Goal: Information Seeking & Learning: Learn about a topic

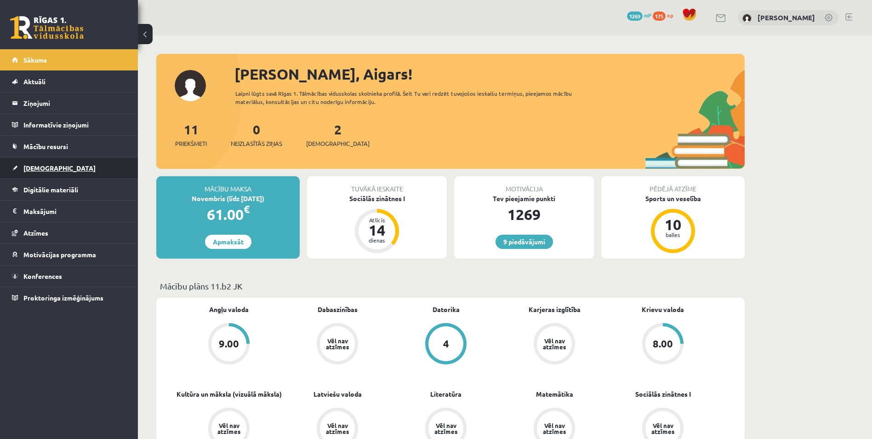
click at [91, 166] on link "[DEMOGRAPHIC_DATA]" at bounding box center [69, 167] width 114 height 21
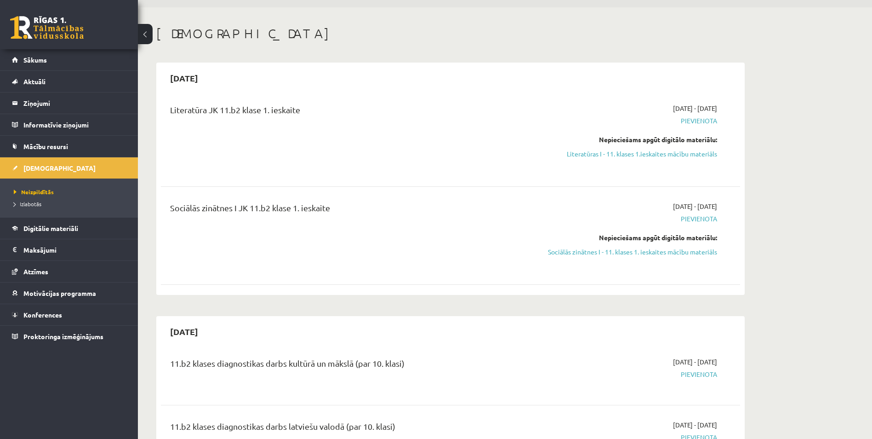
scroll to position [92, 0]
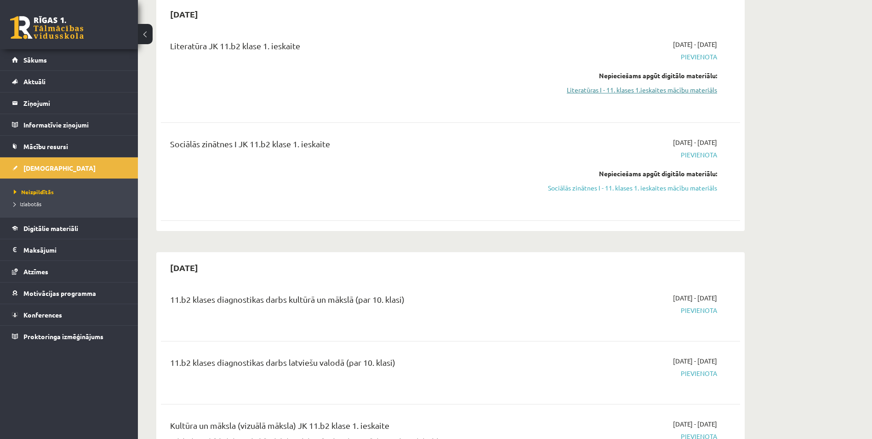
click at [582, 89] on link "Literatūras I - 11. klases 1.ieskaites mācību materiāls" at bounding box center [630, 90] width 173 height 10
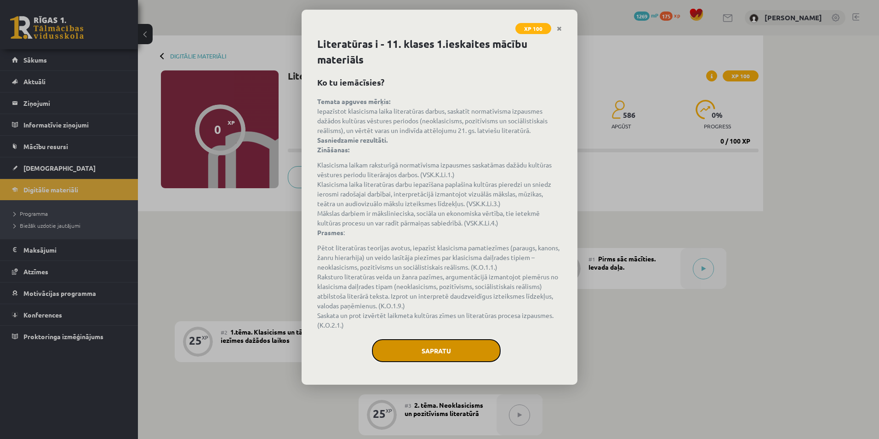
click at [416, 347] on button "Sapratu" at bounding box center [436, 350] width 129 height 23
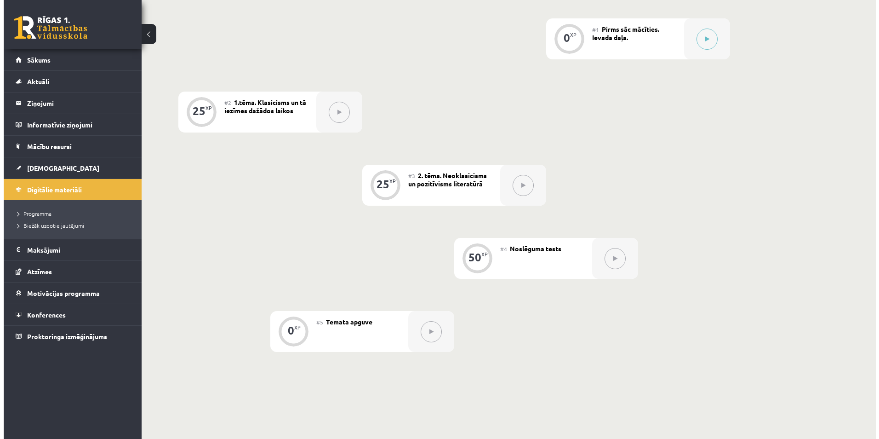
scroll to position [120, 0]
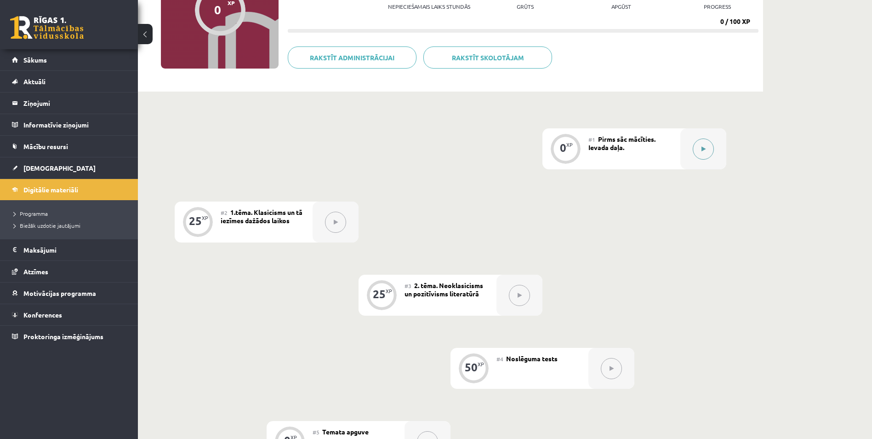
click at [700, 148] on button at bounding box center [703, 148] width 21 height 21
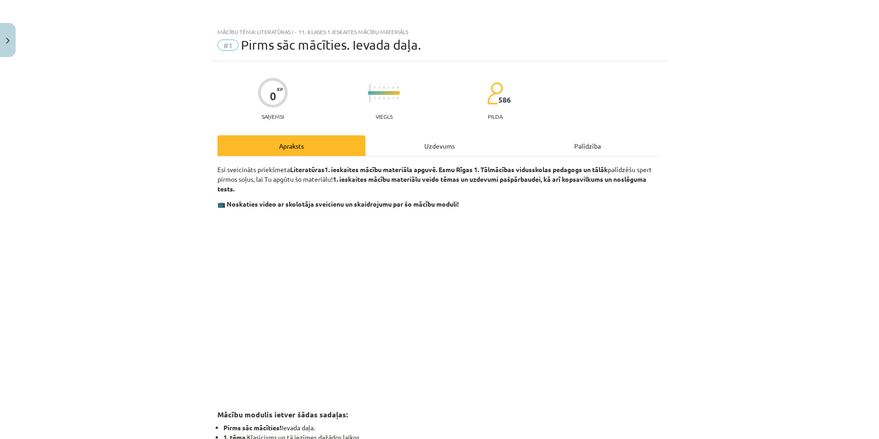
click at [427, 151] on div "Uzdevums" at bounding box center [439, 145] width 148 height 21
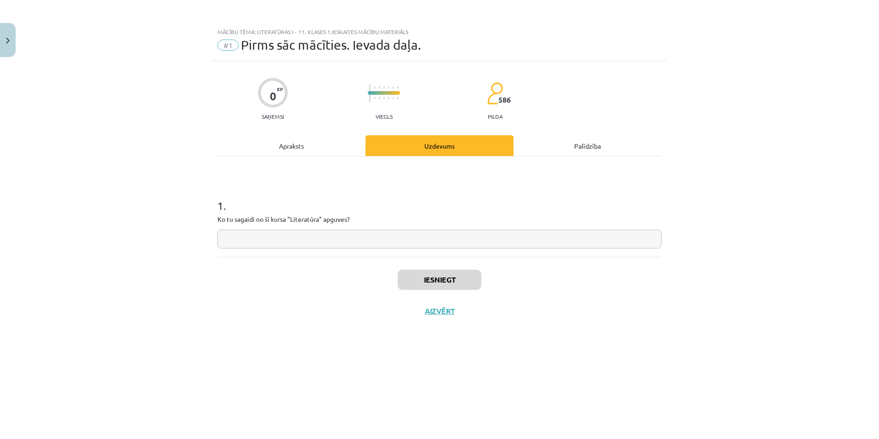
click at [341, 241] on input "text" at bounding box center [439, 238] width 444 height 19
type input "**********"
click at [433, 274] on button "Iesniegt" at bounding box center [440, 279] width 84 height 20
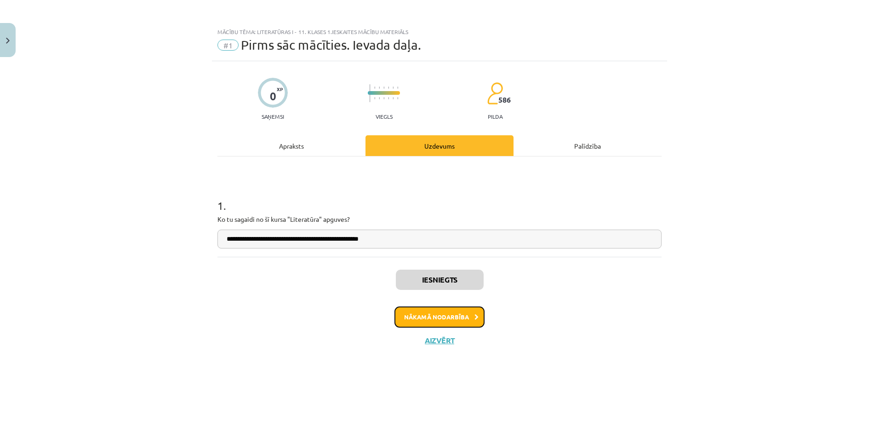
click at [438, 318] on button "Nākamā nodarbība" at bounding box center [439, 316] width 90 height 21
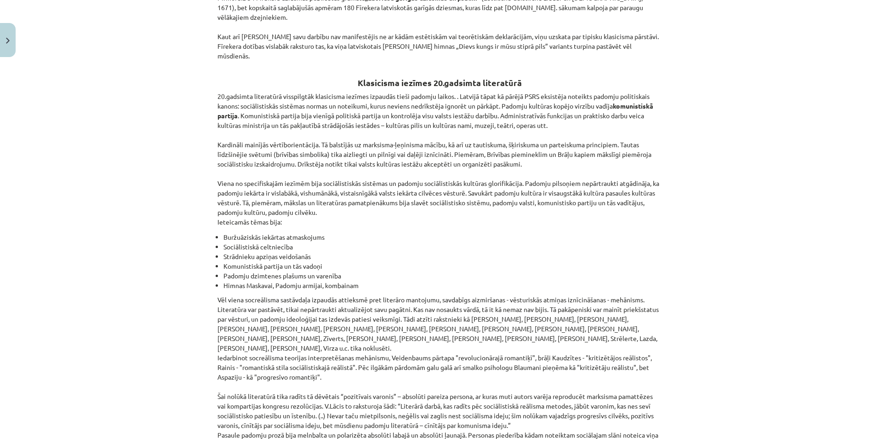
scroll to position [2007, 0]
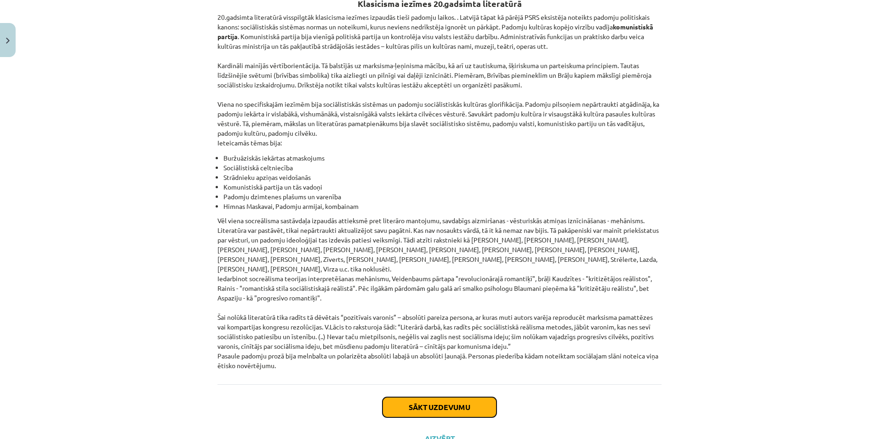
click at [441, 397] on button "Sākt uzdevumu" at bounding box center [439, 407] width 114 height 20
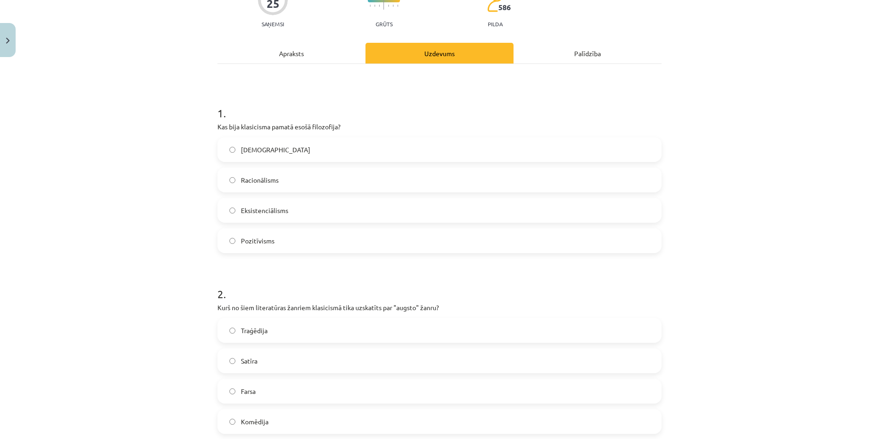
scroll to position [0, 0]
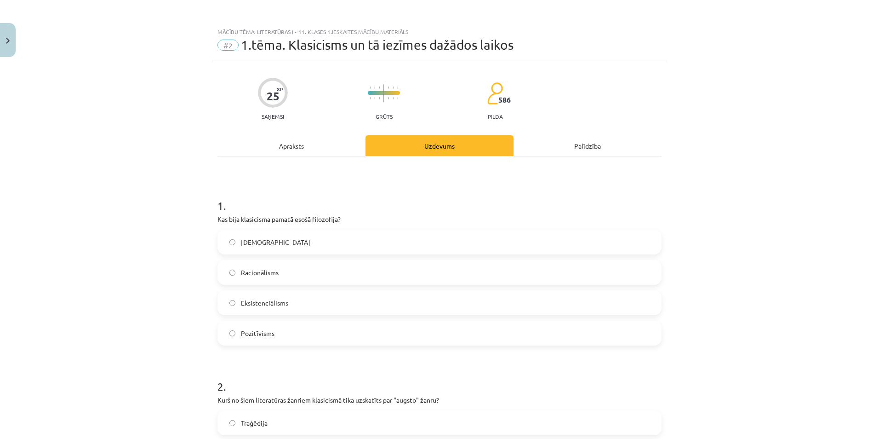
drag, startPoint x: 226, startPoint y: 218, endPoint x: 248, endPoint y: 217, distance: 22.1
click at [246, 217] on p "Kas bija klasicisma pamatā esošā filozofija?" at bounding box center [439, 219] width 444 height 10
drag, startPoint x: 248, startPoint y: 217, endPoint x: 255, endPoint y: 217, distance: 6.9
click at [255, 217] on p "Kas bija klasicisma pamatā esošā filozofija?" at bounding box center [439, 219] width 444 height 10
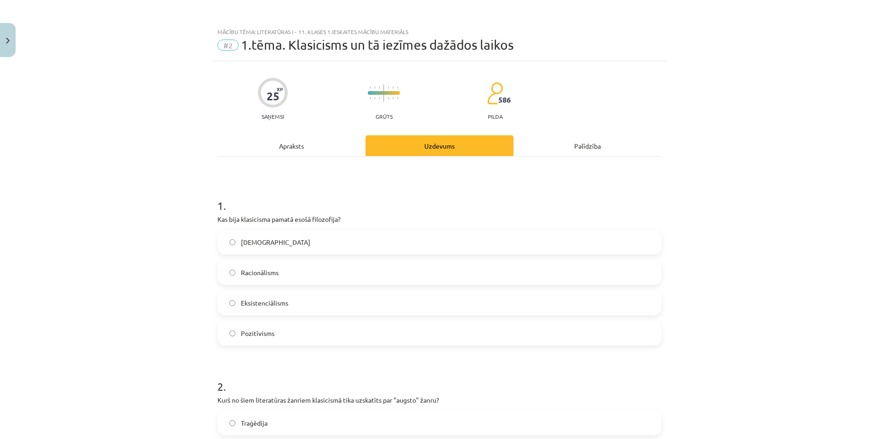
drag, startPoint x: 234, startPoint y: 216, endPoint x: 283, endPoint y: 215, distance: 49.2
click at [282, 215] on p "Kas bija klasicisma pamatā esošā filozofija?" at bounding box center [439, 219] width 444 height 10
drag, startPoint x: 283, startPoint y: 215, endPoint x: 355, endPoint y: 217, distance: 72.2
click at [355, 217] on div "Mācību tēma: Literatūras i - 11. klases 1.ieskaites mācību materiāls #2 1.tēma.…" at bounding box center [439, 219] width 879 height 439
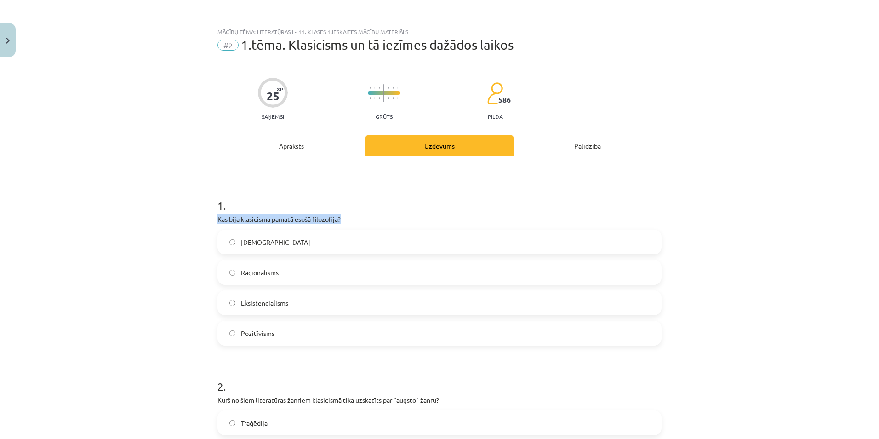
copy p "Kas bija klasicisma pamatā esošā filozofija?"
drag, startPoint x: 234, startPoint y: 239, endPoint x: 273, endPoint y: 244, distance: 38.9
click at [264, 243] on label "[DEMOGRAPHIC_DATA]" at bounding box center [439, 241] width 442 height 23
drag, startPoint x: 273, startPoint y: 244, endPoint x: 280, endPoint y: 244, distance: 7.8
click at [275, 244] on label "[DEMOGRAPHIC_DATA]" at bounding box center [439, 241] width 442 height 23
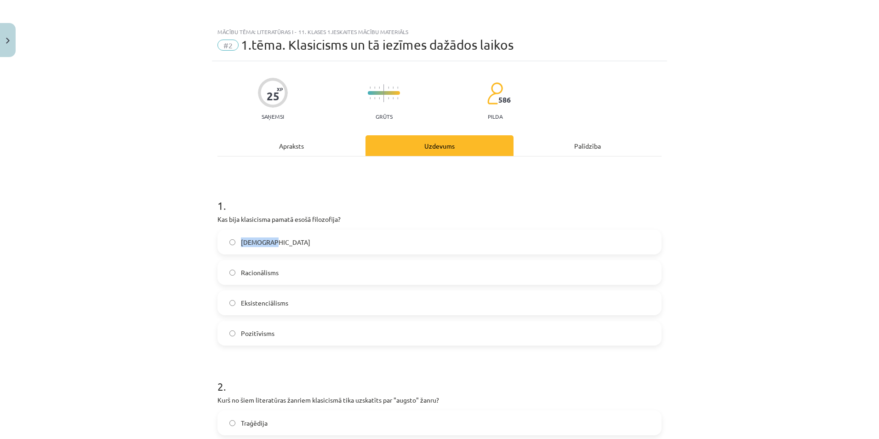
drag, startPoint x: 236, startPoint y: 243, endPoint x: 285, endPoint y: 244, distance: 49.2
click at [285, 244] on label "[DEMOGRAPHIC_DATA]" at bounding box center [439, 241] width 442 height 23
copy span "[DEMOGRAPHIC_DATA]"
drag, startPoint x: 232, startPoint y: 271, endPoint x: 291, endPoint y: 274, distance: 58.9
click at [291, 274] on label "Racionālisms" at bounding box center [439, 272] width 442 height 23
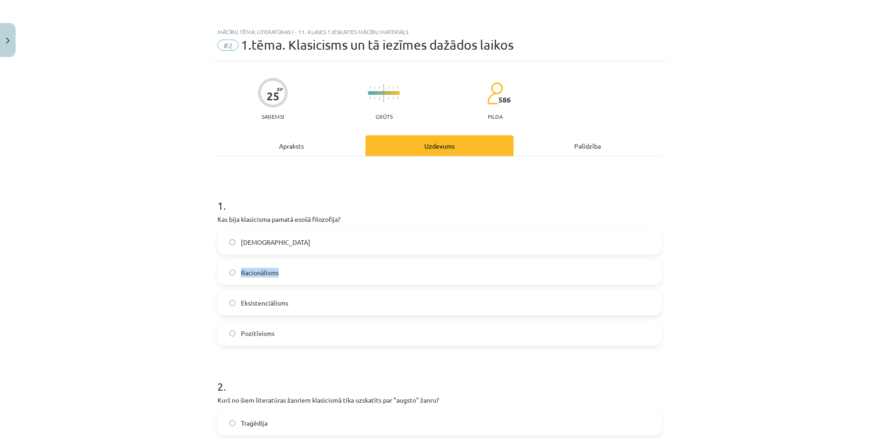
copy label "Racionālisms"
drag, startPoint x: 234, startPoint y: 302, endPoint x: 271, endPoint y: 304, distance: 36.8
click at [260, 303] on label "Eksistenciālisms" at bounding box center [439, 302] width 442 height 23
drag, startPoint x: 271, startPoint y: 304, endPoint x: 288, endPoint y: 304, distance: 17.0
click at [288, 304] on label "Eksistenciālisms" at bounding box center [439, 302] width 442 height 23
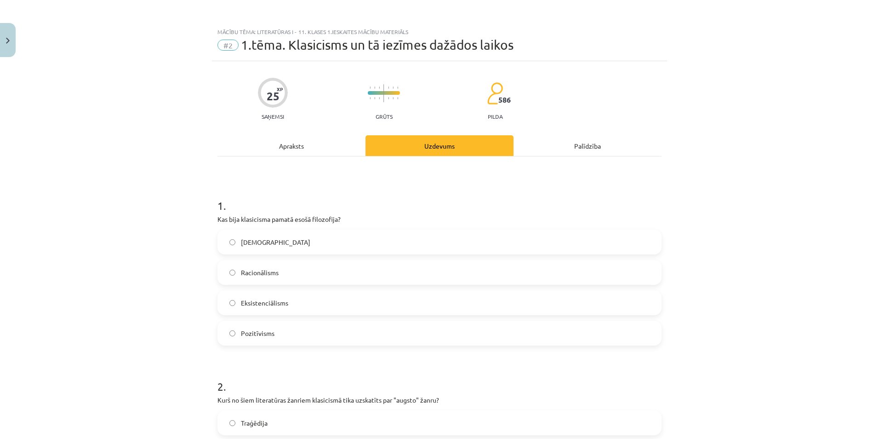
drag, startPoint x: 288, startPoint y: 304, endPoint x: 238, endPoint y: 305, distance: 50.1
click at [238, 305] on label "Eksistenciālisms" at bounding box center [439, 302] width 442 height 23
click at [156, 283] on div "Mācību tēma: Literatūras i - 11. klases 1.ieskaites mācību materiāls #2 1.tēma.…" at bounding box center [439, 219] width 879 height 439
drag, startPoint x: 235, startPoint y: 300, endPoint x: 289, endPoint y: 304, distance: 53.4
click at [289, 304] on label "Eksistenciālisms" at bounding box center [439, 302] width 442 height 23
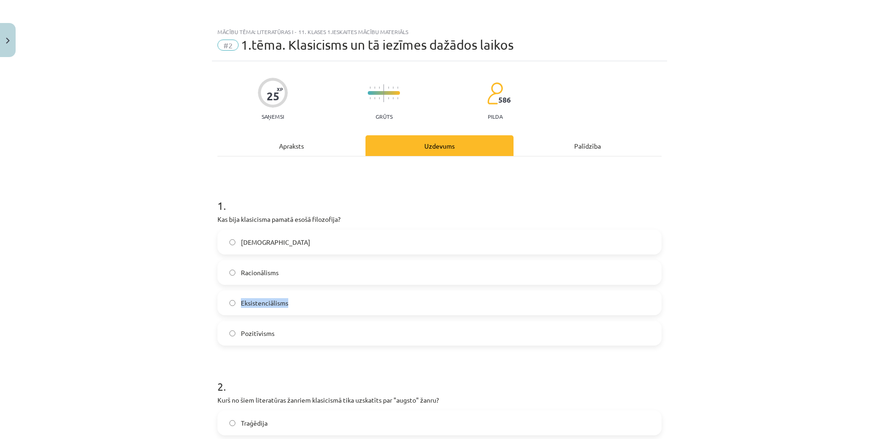
copy span "Eksistenciālisms"
drag, startPoint x: 234, startPoint y: 333, endPoint x: 278, endPoint y: 330, distance: 44.2
click at [278, 330] on label "Pozitīvisms" at bounding box center [439, 332] width 442 height 23
copy label "Pozitīvisms"
click at [263, 272] on span "Racionālisms" at bounding box center [260, 273] width 38 height 10
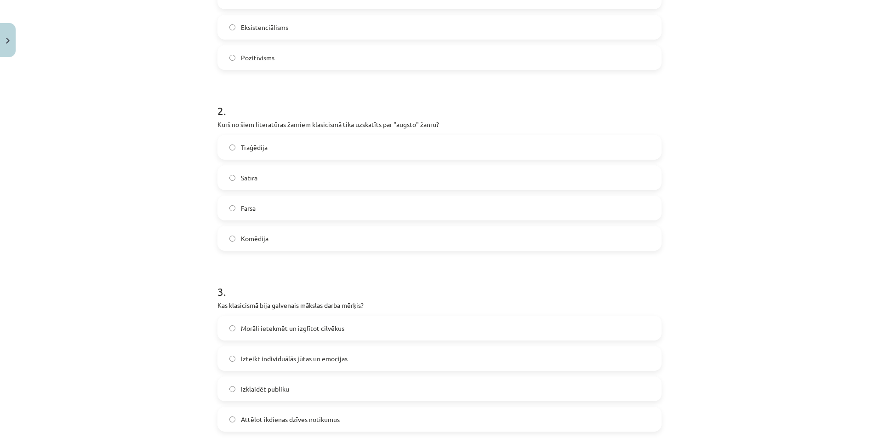
scroll to position [276, 0]
drag, startPoint x: 211, startPoint y: 123, endPoint x: 239, endPoint y: 125, distance: 27.6
click at [239, 125] on div "25 XP Saņemsi Grūts 586 pilda Apraksts Uzdevums Palīdzība 1 . Kas bija klasicis…" at bounding box center [439, 330] width 455 height 1090
drag, startPoint x: 239, startPoint y: 125, endPoint x: 322, endPoint y: 124, distance: 83.2
click at [292, 124] on p "Kurš no šiem literatūras žanriem klasicismā tika uzskatīts par "augsto" žanru?" at bounding box center [439, 124] width 444 height 10
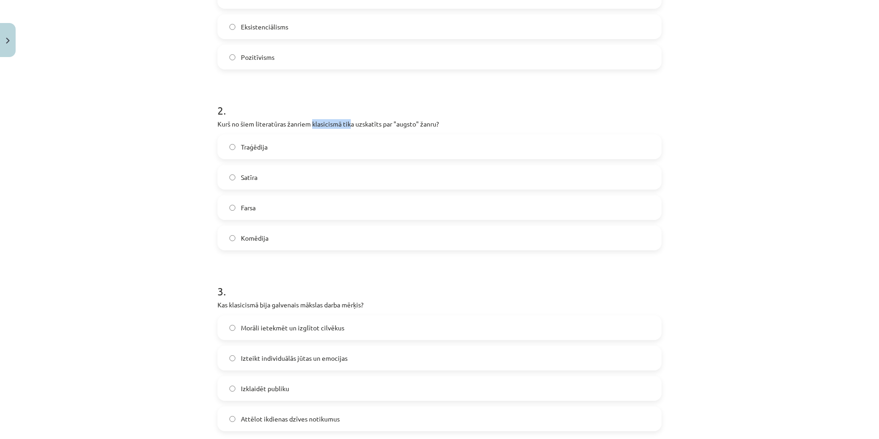
drag, startPoint x: 322, startPoint y: 124, endPoint x: 349, endPoint y: 124, distance: 27.6
click at [349, 124] on p "Kurš no šiem literatūras žanriem klasicismā tika uzskatīts par "augsto" žanru?" at bounding box center [439, 124] width 444 height 10
drag, startPoint x: 200, startPoint y: 122, endPoint x: 241, endPoint y: 122, distance: 40.9
click at [241, 122] on div "Mācību tēma: Literatūras i - 11. klases 1.ieskaites mācību materiāls #2 1.tēma.…" at bounding box center [439, 219] width 879 height 439
drag, startPoint x: 241, startPoint y: 122, endPoint x: 201, endPoint y: 122, distance: 39.5
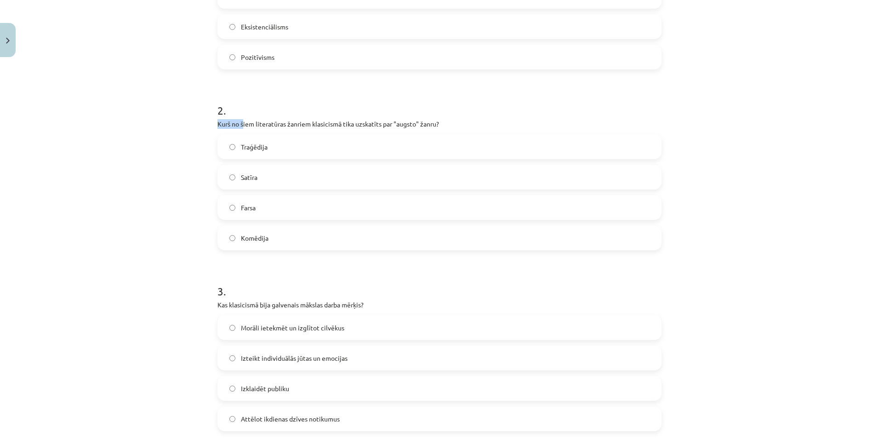
click at [201, 122] on div "Mācību tēma: Literatūras i - 11. klases 1.ieskaites mācību materiāls #2 1.tēma.…" at bounding box center [439, 219] width 879 height 439
click at [203, 122] on div "Mācību tēma: Literatūras i - 11. klases 1.ieskaites mācību materiāls #2 1.tēma.…" at bounding box center [439, 219] width 879 height 439
drag, startPoint x: 204, startPoint y: 122, endPoint x: 462, endPoint y: 120, distance: 258.3
click at [462, 120] on div "Mācību tēma: Literatūras i - 11. klases 1.ieskaites mācību materiāls #2 1.tēma.…" at bounding box center [439, 219] width 879 height 439
copy p "Kurš no šiem literatūras žanriem klasicismā tika uzskatīts par "augsto" žanru?"
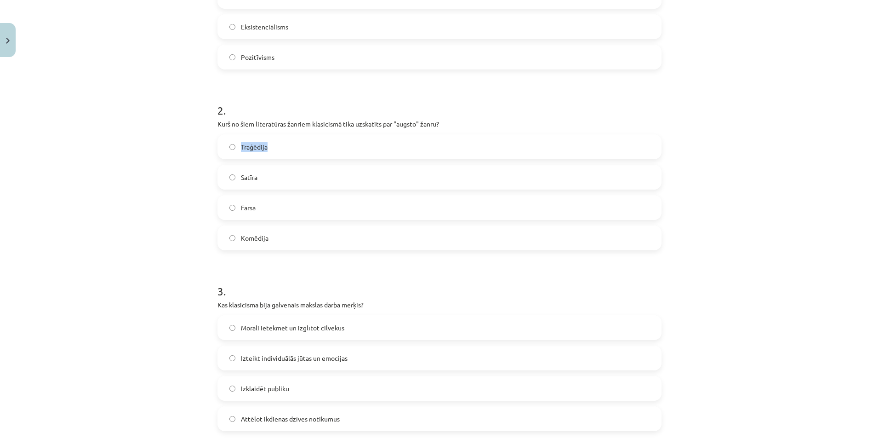
drag, startPoint x: 234, startPoint y: 145, endPoint x: 286, endPoint y: 150, distance: 52.2
click at [286, 150] on label "Traģēdija" at bounding box center [439, 146] width 442 height 23
copy label "Traģēdija"
drag, startPoint x: 234, startPoint y: 177, endPoint x: 261, endPoint y: 177, distance: 26.7
click at [261, 177] on label "Satīra" at bounding box center [439, 176] width 442 height 23
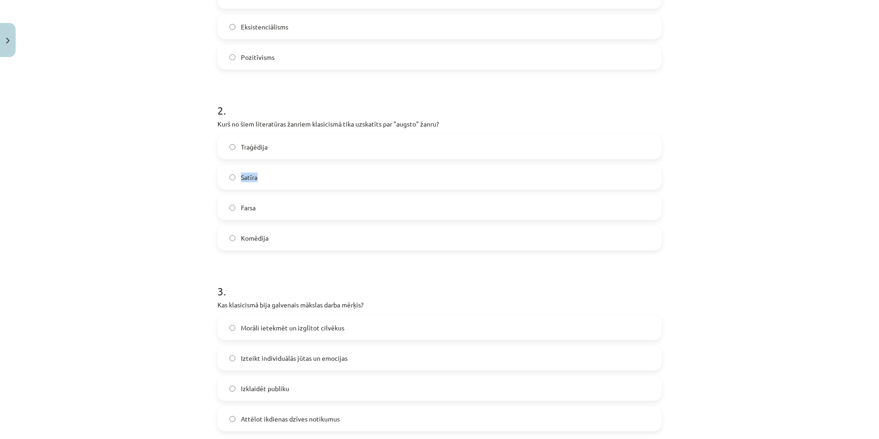
copy label "Satīra"
drag, startPoint x: 233, startPoint y: 207, endPoint x: 240, endPoint y: 208, distance: 6.9
click at [234, 207] on label "Farsa" at bounding box center [439, 207] width 442 height 23
drag, startPoint x: 240, startPoint y: 208, endPoint x: 252, endPoint y: 209, distance: 12.0
click at [252, 209] on label "Farsa" at bounding box center [439, 207] width 442 height 23
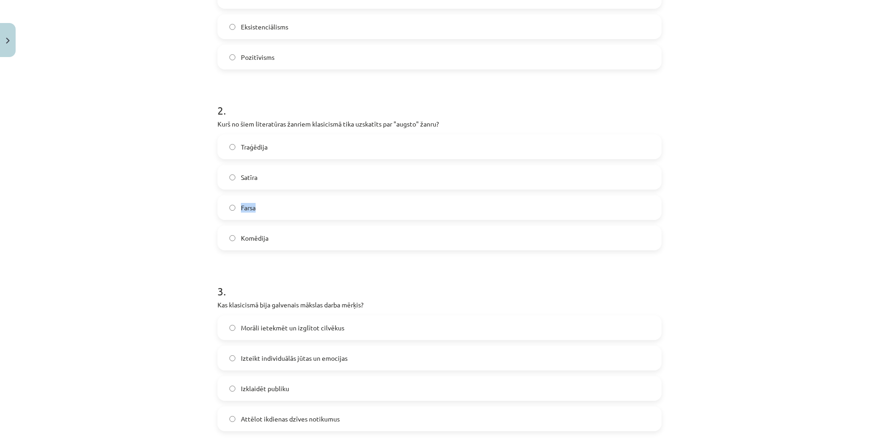
click at [256, 209] on label "Farsa" at bounding box center [439, 207] width 442 height 23
drag, startPoint x: 235, startPoint y: 238, endPoint x: 240, endPoint y: 236, distance: 5.4
click at [235, 237] on label "Komēdija" at bounding box center [439, 237] width 442 height 23
drag, startPoint x: 240, startPoint y: 236, endPoint x: 274, endPoint y: 236, distance: 34.0
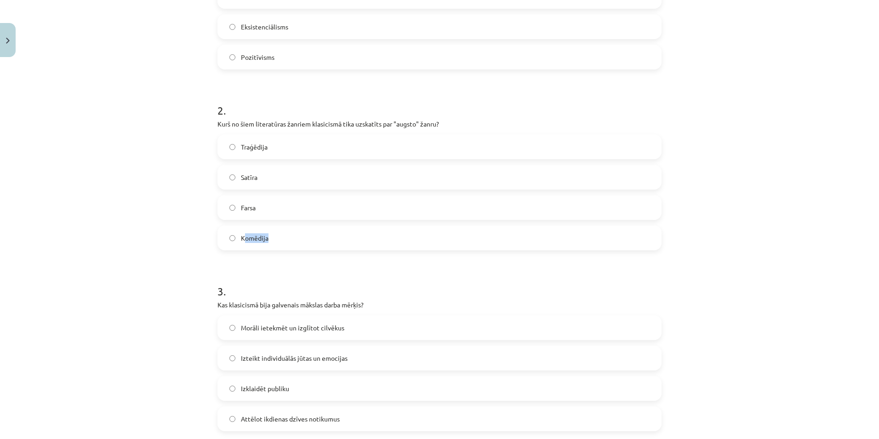
click at [274, 236] on label "Komēdija" at bounding box center [439, 237] width 442 height 23
drag, startPoint x: 236, startPoint y: 239, endPoint x: 269, endPoint y: 240, distance: 32.7
click at [269, 240] on label "Komēdija" at bounding box center [439, 237] width 442 height 23
copy span "Komēdija"
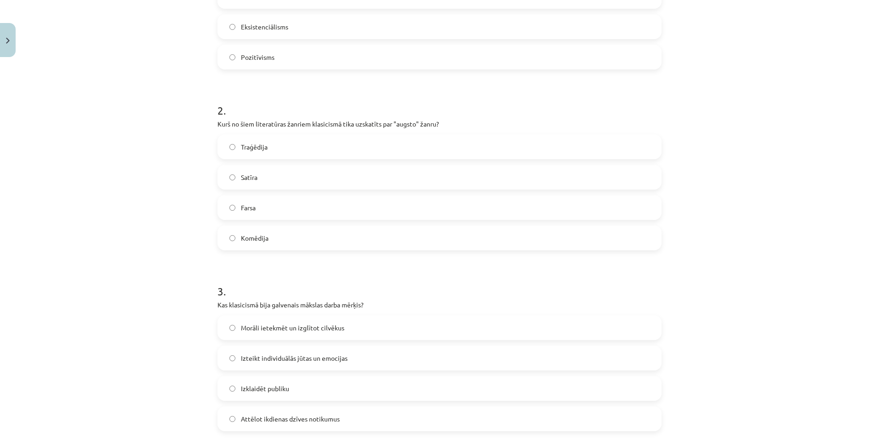
click at [262, 145] on span "Traģēdija" at bounding box center [254, 147] width 27 height 10
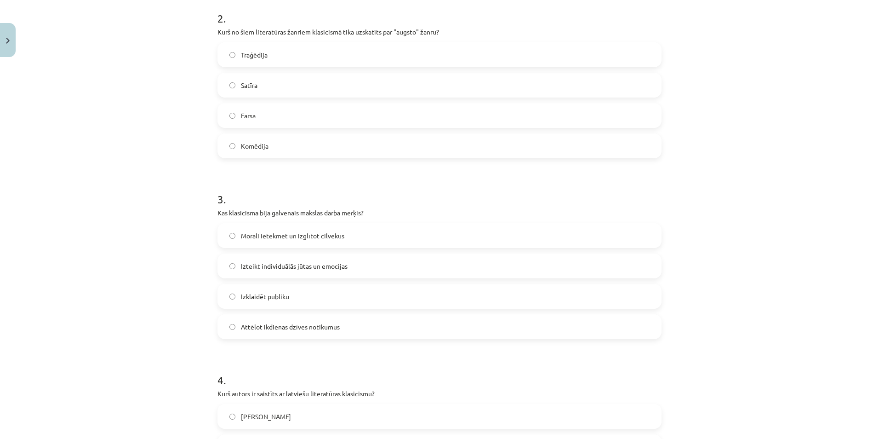
scroll to position [506, 0]
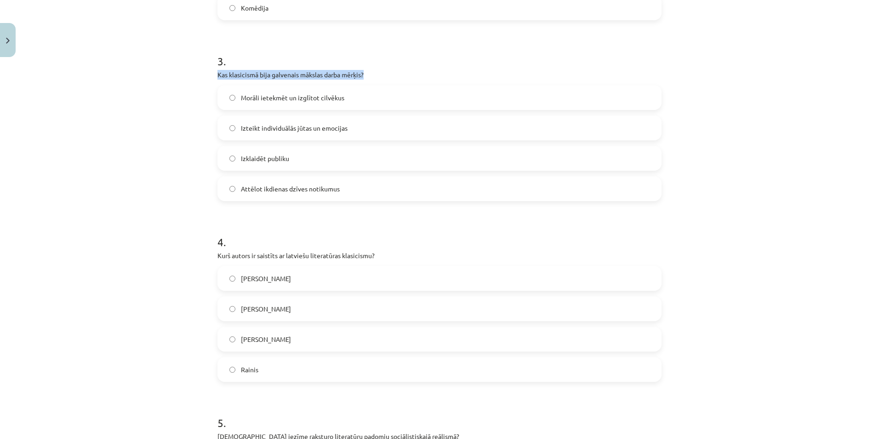
drag, startPoint x: 201, startPoint y: 74, endPoint x: 381, endPoint y: 70, distance: 179.8
click at [381, 70] on div "Mācību tēma: Literatūras i - 11. klases 1.ieskaites mācību materiāls #2 1.tēma.…" at bounding box center [439, 219] width 879 height 439
copy p "Kas klasicismā bija galvenais mākslas darba mērķis?"
drag, startPoint x: 233, startPoint y: 96, endPoint x: 344, endPoint y: 98, distance: 111.3
click at [344, 98] on label "Morāli ietekmēt un izglītot cilvēkus" at bounding box center [439, 97] width 442 height 23
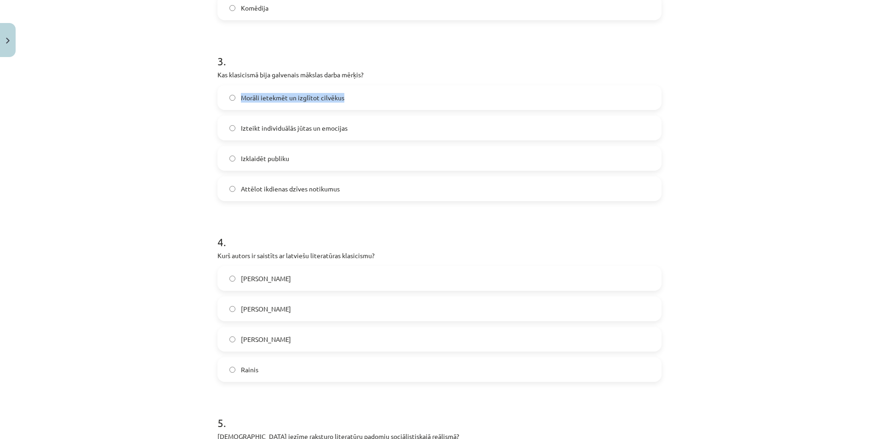
click at [373, 67] on h1 "3 ." at bounding box center [439, 53] width 444 height 28
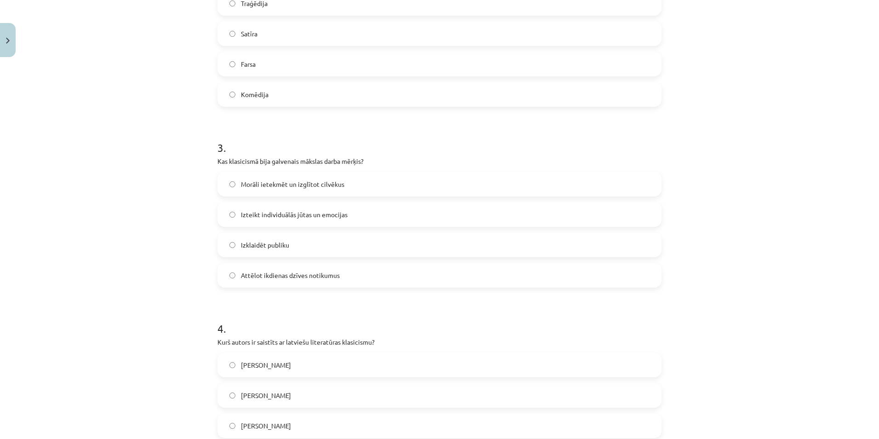
scroll to position [414, 0]
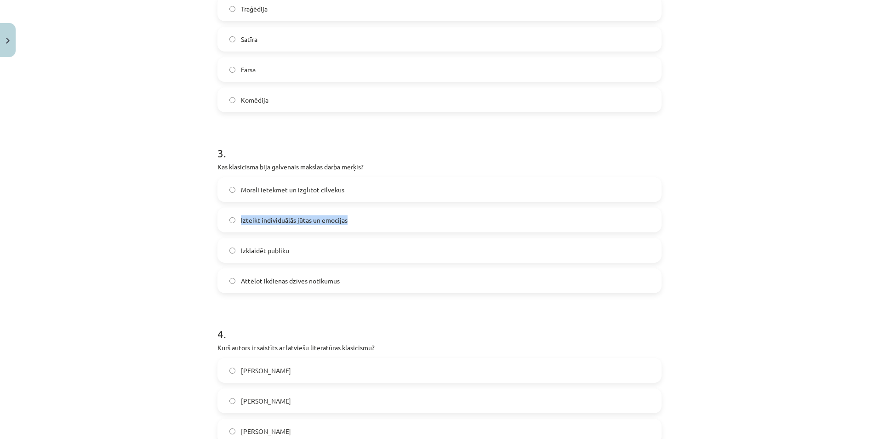
drag, startPoint x: 235, startPoint y: 219, endPoint x: 358, endPoint y: 225, distance: 122.9
click at [358, 225] on label "Izteikt individuālās jūtas un emocijas" at bounding box center [439, 219] width 442 height 23
drag, startPoint x: 234, startPoint y: 252, endPoint x: 294, endPoint y: 255, distance: 60.3
click at [294, 255] on label "Izklaidēt publiku" at bounding box center [439, 250] width 442 height 23
drag, startPoint x: 234, startPoint y: 281, endPoint x: 347, endPoint y: 284, distance: 112.7
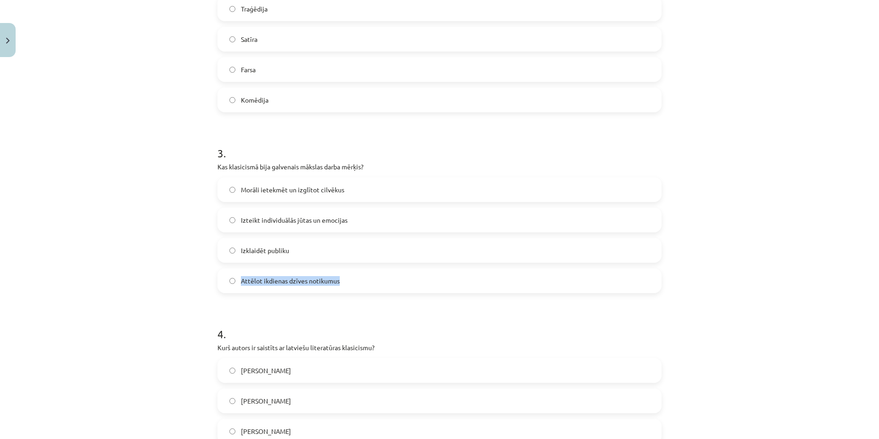
click at [347, 284] on label "Attēlot ikdienas dzīves notikumus" at bounding box center [439, 280] width 442 height 23
click at [322, 189] on span "Morāli ietekmēt un izglītot cilvēkus" at bounding box center [292, 190] width 103 height 10
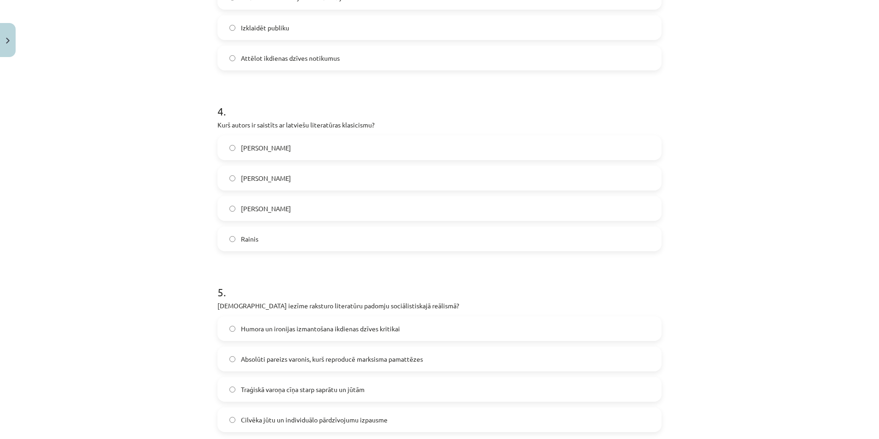
scroll to position [690, 0]
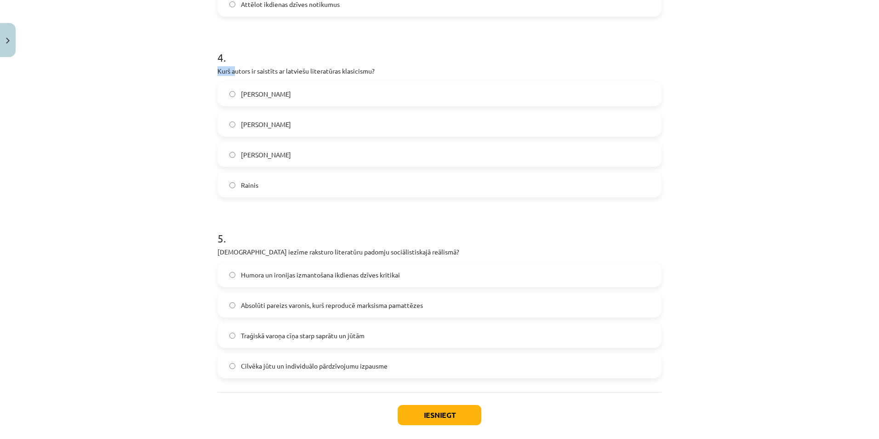
drag, startPoint x: 211, startPoint y: 70, endPoint x: 238, endPoint y: 70, distance: 27.6
drag, startPoint x: 238, startPoint y: 70, endPoint x: 335, endPoint y: 72, distance: 96.5
click at [334, 72] on p "Kurš autors ir saistīts ar latviešu literatūras klasicismu?" at bounding box center [439, 71] width 444 height 10
drag, startPoint x: 335, startPoint y: 72, endPoint x: 377, endPoint y: 70, distance: 42.8
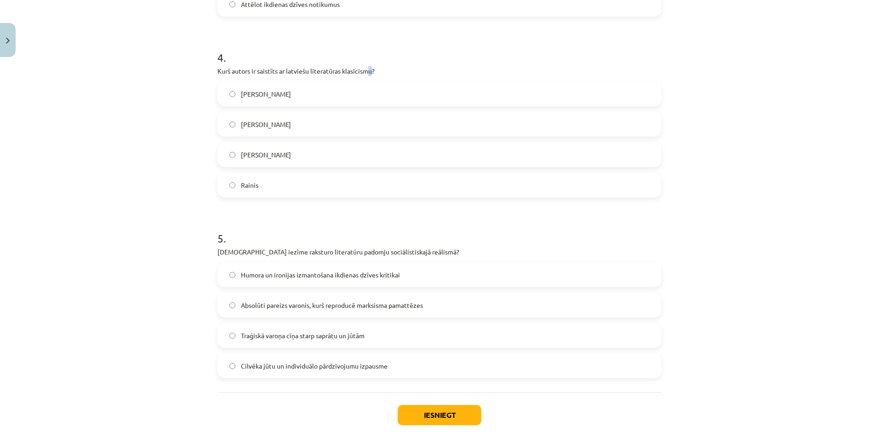
click at [369, 70] on p "Kurš autors ir saistīts ar latviešu literatūras klasicismu?" at bounding box center [439, 71] width 444 height 10
click at [373, 70] on p "Kurš autors ir saistīts ar latviešu literatūras klasicismu?" at bounding box center [439, 71] width 444 height 10
click at [427, 68] on p "Kurš autors ir saistīts ar latviešu literatūras klasicismu?" at bounding box center [439, 71] width 444 height 10
drag, startPoint x: 205, startPoint y: 67, endPoint x: 225, endPoint y: 68, distance: 20.3
click at [210, 68] on div "Mācību tēma: Literatūras i - 11. klases 1.ieskaites mācību materiāls #2 1.tēma.…" at bounding box center [439, 219] width 879 height 439
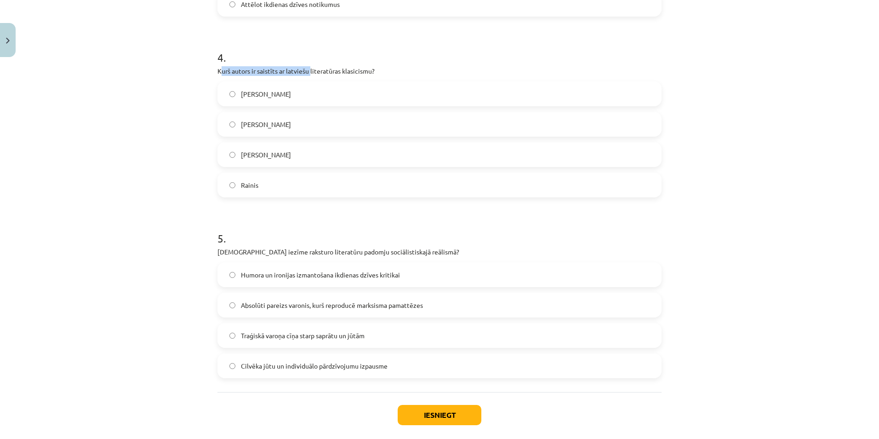
drag, startPoint x: 225, startPoint y: 68, endPoint x: 309, endPoint y: 70, distance: 84.1
click at [309, 70] on p "Kurš autors ir saistīts ar latviešu literatūras klasicismu?" at bounding box center [439, 71] width 444 height 10
drag, startPoint x: 204, startPoint y: 68, endPoint x: 319, endPoint y: 68, distance: 115.4
click at [315, 68] on div "Mācību tēma: Literatūras i - 11. klases 1.ieskaites mācību materiāls #2 1.tēma.…" at bounding box center [439, 219] width 879 height 439
drag, startPoint x: 319, startPoint y: 68, endPoint x: 397, endPoint y: 71, distance: 78.2
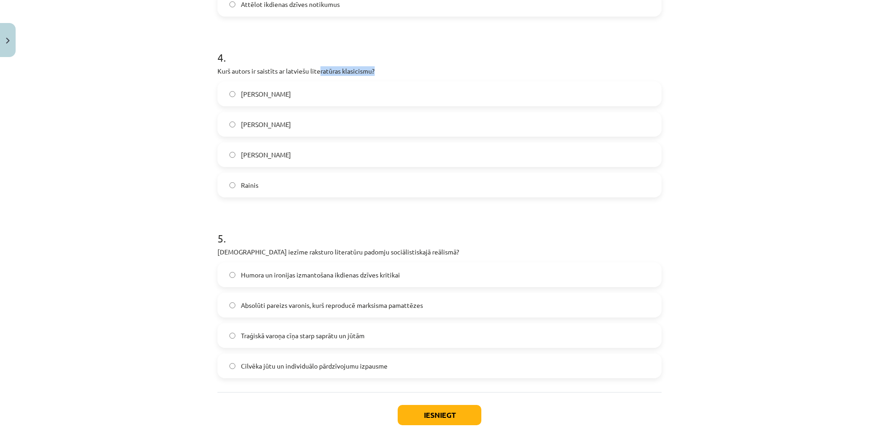
click at [397, 71] on p "Kurš autors ir saistīts ar latviešu literatūras klasicismu?" at bounding box center [439, 71] width 444 height 10
click at [56, 102] on div "Mācību tēma: Literatūras i - 11. klases 1.ieskaites mācību materiāls #2 1.tēma.…" at bounding box center [439, 219] width 879 height 439
drag, startPoint x: 56, startPoint y: 102, endPoint x: 58, endPoint y: 94, distance: 8.6
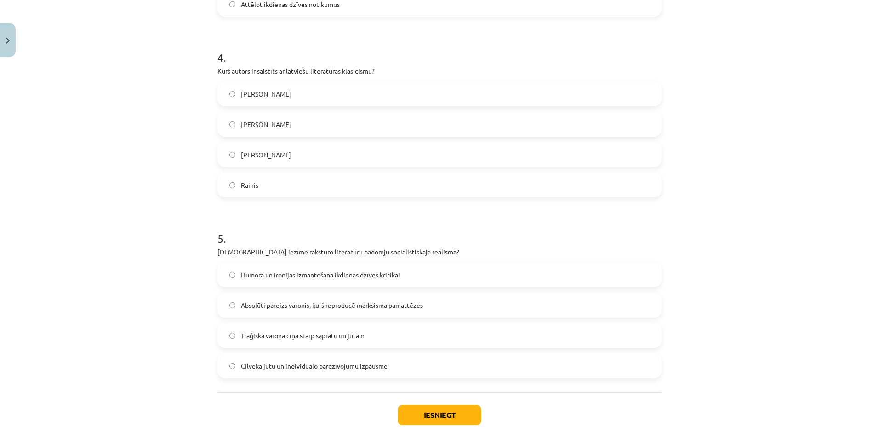
click at [57, 98] on div "Mācību tēma: Literatūras i - 11. klases 1.ieskaites mācību materiāls #2 1.tēma.…" at bounding box center [439, 219] width 879 height 439
click at [59, 91] on div "Mācību tēma: Literatūras i - 11. klases 1.ieskaites mācību materiāls #2 1.tēma.…" at bounding box center [439, 219] width 879 height 439
drag, startPoint x: 209, startPoint y: 70, endPoint x: 391, endPoint y: 69, distance: 182.0
drag, startPoint x: 235, startPoint y: 91, endPoint x: 284, endPoint y: 91, distance: 48.7
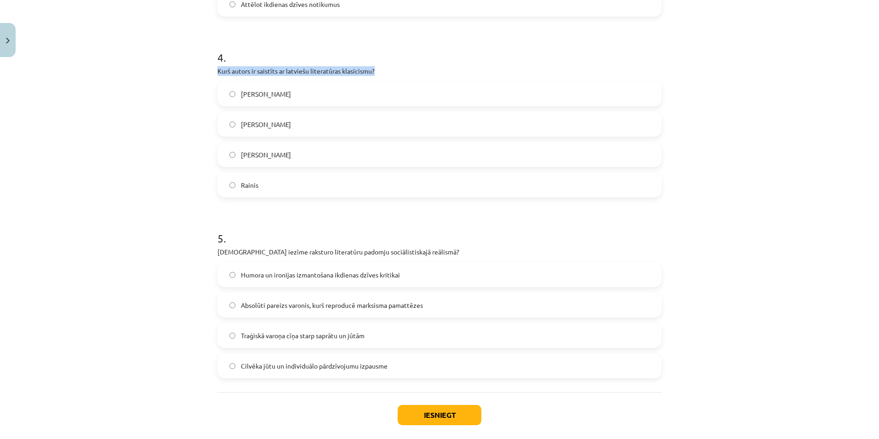
click at [282, 91] on label "[PERSON_NAME]" at bounding box center [439, 93] width 442 height 23
drag, startPoint x: 296, startPoint y: 92, endPoint x: 302, endPoint y: 93, distance: 7.0
click at [302, 93] on label "[PERSON_NAME]" at bounding box center [439, 93] width 442 height 23
drag, startPoint x: 235, startPoint y: 95, endPoint x: 313, endPoint y: 89, distance: 77.9
click at [313, 89] on label "[PERSON_NAME]" at bounding box center [439, 93] width 442 height 23
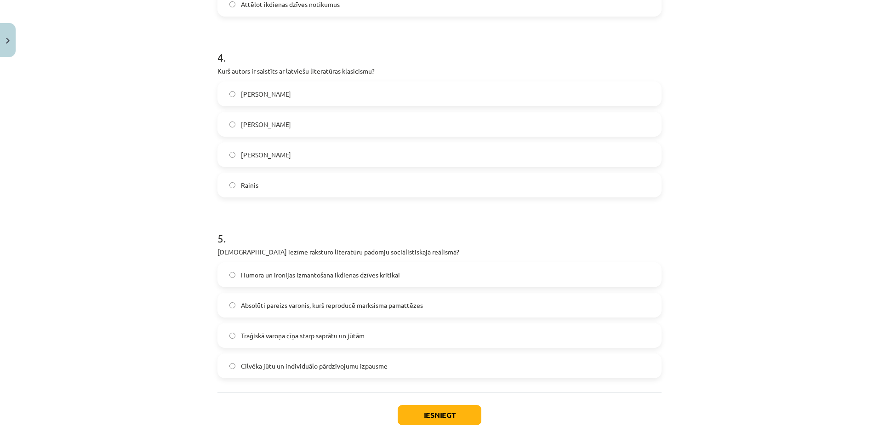
drag, startPoint x: 234, startPoint y: 124, endPoint x: 300, endPoint y: 125, distance: 66.7
click at [300, 125] on label "[PERSON_NAME]" at bounding box center [439, 124] width 442 height 23
drag, startPoint x: 235, startPoint y: 155, endPoint x: 273, endPoint y: 153, distance: 38.2
click at [273, 153] on label "[PERSON_NAME]" at bounding box center [439, 154] width 442 height 23
drag, startPoint x: 234, startPoint y: 186, endPoint x: 275, endPoint y: 183, distance: 41.4
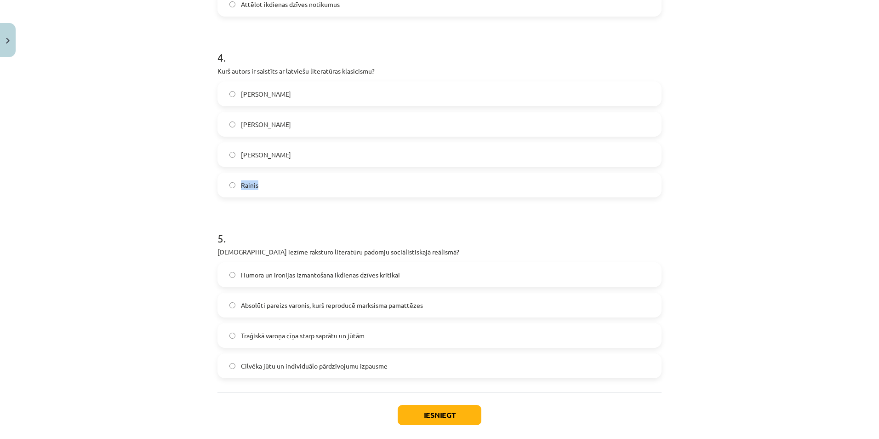
click at [275, 183] on label "Rainis" at bounding box center [439, 184] width 442 height 23
click at [133, 158] on div "Mācību tēma: Literatūras i - 11. klases 1.ieskaites mācību materiāls #2 1.tēma.…" at bounding box center [439, 219] width 879 height 439
click at [305, 130] on label "[PERSON_NAME]" at bounding box center [439, 124] width 442 height 23
click at [308, 98] on label "[PERSON_NAME]" at bounding box center [439, 93] width 442 height 23
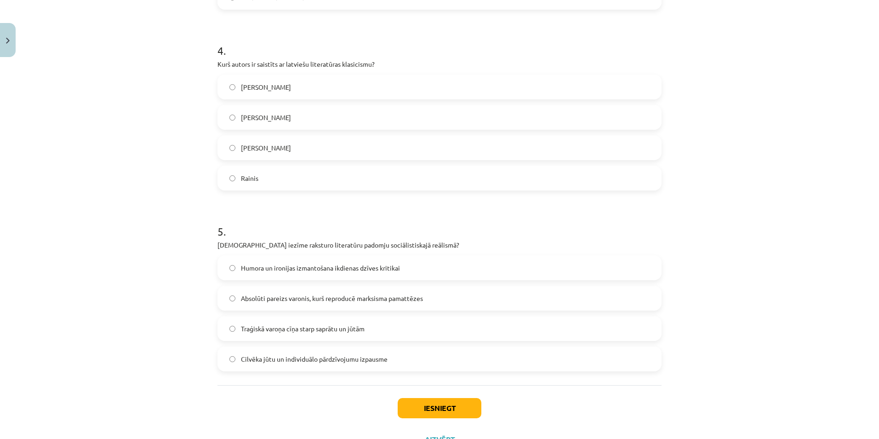
scroll to position [736, 0]
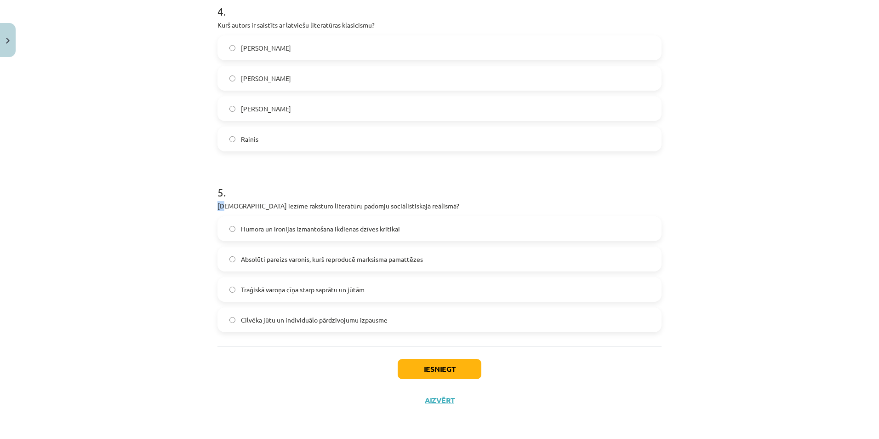
drag, startPoint x: 205, startPoint y: 206, endPoint x: 235, endPoint y: 211, distance: 29.8
click at [228, 211] on div "Mācību tēma: Literatūras i - 11. klases 1.ieskaites mācību materiāls #2 1.tēma.…" at bounding box center [439, 219] width 879 height 439
drag, startPoint x: 235, startPoint y: 211, endPoint x: 334, endPoint y: 205, distance: 99.0
click at [334, 205] on div "5 . Kura iezīme raksturo literatūru padomju sociālistiskajā reālismā? Humora un…" at bounding box center [439, 251] width 444 height 162
drag, startPoint x: 199, startPoint y: 200, endPoint x: 427, endPoint y: 201, distance: 227.1
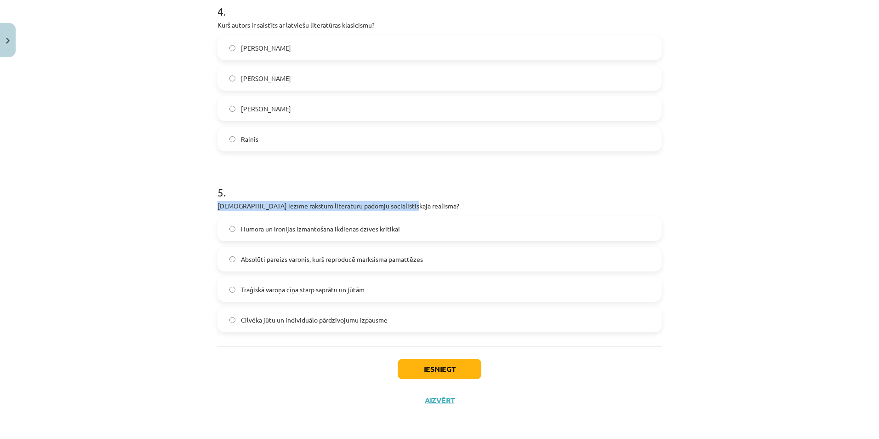
click at [427, 201] on div "Mācību tēma: Literatūras i - 11. klases 1.ieskaites mācību materiāls #2 1.tēma.…" at bounding box center [439, 219] width 879 height 439
drag, startPoint x: 233, startPoint y: 226, endPoint x: 254, endPoint y: 226, distance: 21.1
click at [234, 226] on label "Humora un ironijas izmantošana ikdienas dzīves kritikai" at bounding box center [439, 228] width 442 height 23
click at [251, 226] on label "Humora un ironijas izmantošana ikdienas dzīves kritikai" at bounding box center [439, 228] width 442 height 23
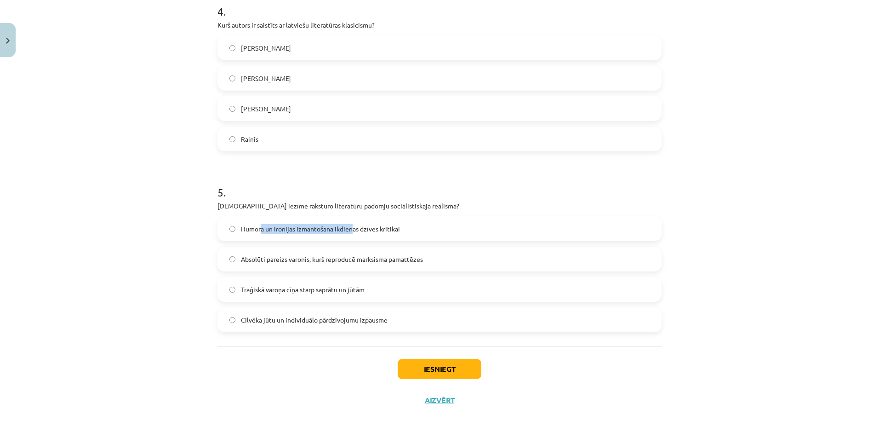
drag, startPoint x: 254, startPoint y: 226, endPoint x: 350, endPoint y: 233, distance: 96.3
click at [350, 233] on span "Humora un ironijas izmantošana ikdienas dzīves kritikai" at bounding box center [320, 229] width 159 height 10
drag, startPoint x: 233, startPoint y: 227, endPoint x: 406, endPoint y: 232, distance: 173.8
click at [406, 232] on label "Humora un ironijas izmantošana ikdienas dzīves kritikai" at bounding box center [439, 228] width 442 height 23
drag, startPoint x: 234, startPoint y: 257, endPoint x: 447, endPoint y: 254, distance: 213.8
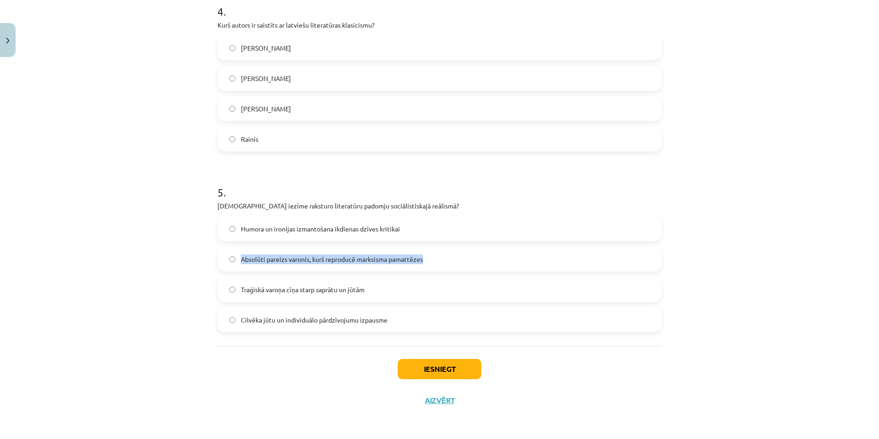
click at [447, 254] on label "Absolūti pareizs varonis, kurš reproducē marksisma pamattēzes" at bounding box center [439, 258] width 442 height 23
drag, startPoint x: 238, startPoint y: 289, endPoint x: 378, endPoint y: 291, distance: 140.2
click at [378, 291] on label "Traģiskā varoņa cīņa starp saprātu un jūtām" at bounding box center [439, 289] width 442 height 23
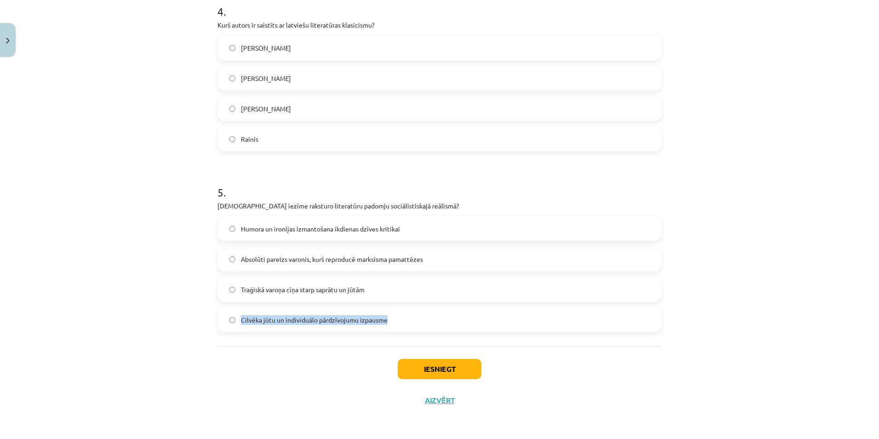
drag, startPoint x: 234, startPoint y: 319, endPoint x: 402, endPoint y: 319, distance: 168.2
click at [402, 319] on label "Cilvēka jūtu un individuālo pārdzīvojumu izpausme" at bounding box center [439, 319] width 442 height 23
click at [56, 291] on div "Mācību tēma: Literatūras i - 11. klases 1.ieskaites mācību materiāls #2 1.tēma.…" at bounding box center [439, 219] width 879 height 439
click at [344, 261] on span "Absolūti pareizs varonis, kurš reproducē marksisma pamattēzes" at bounding box center [332, 259] width 182 height 10
click at [431, 363] on button "Iesniegt" at bounding box center [440, 369] width 84 height 20
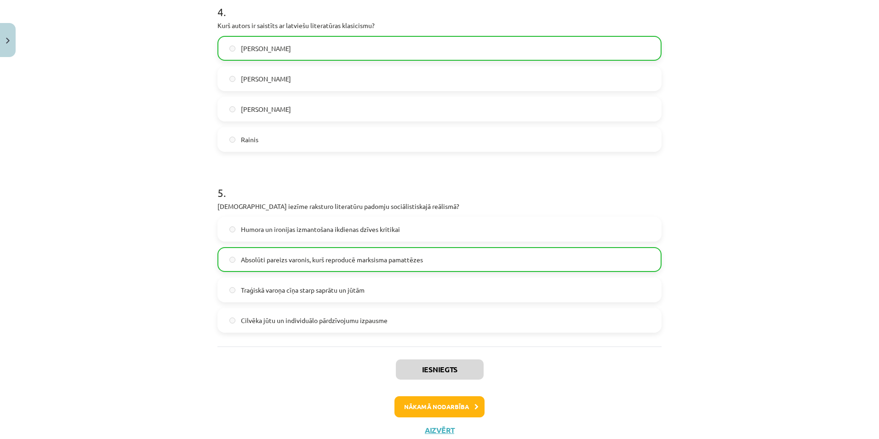
scroll to position [765, 0]
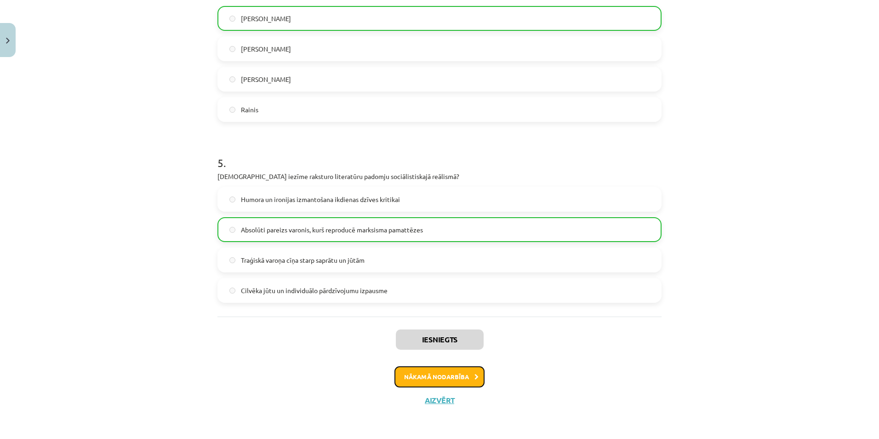
click at [435, 378] on button "Nākamā nodarbība" at bounding box center [439, 376] width 90 height 21
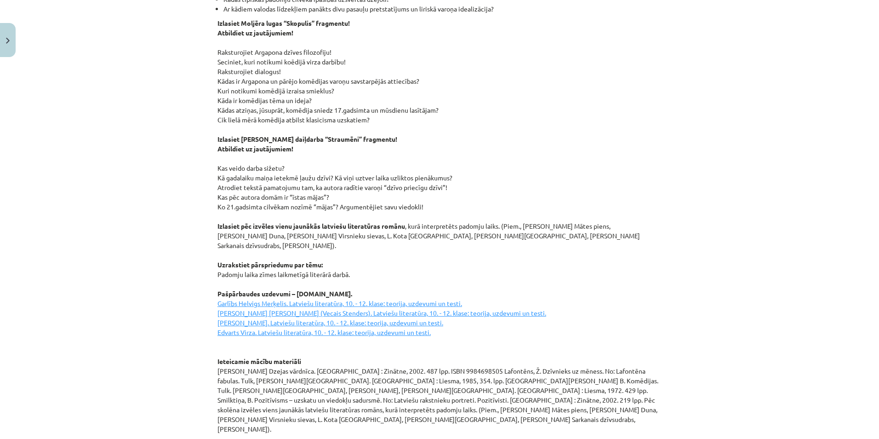
scroll to position [1156, 0]
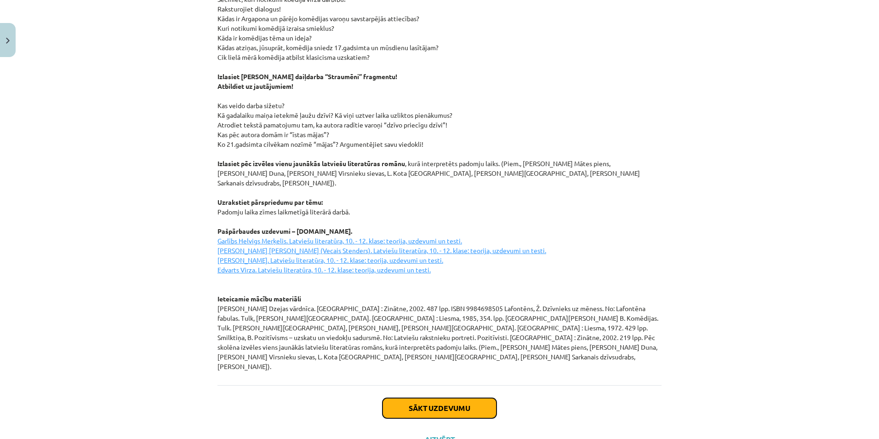
click at [473, 398] on button "Sākt uzdevumu" at bounding box center [439, 408] width 114 height 20
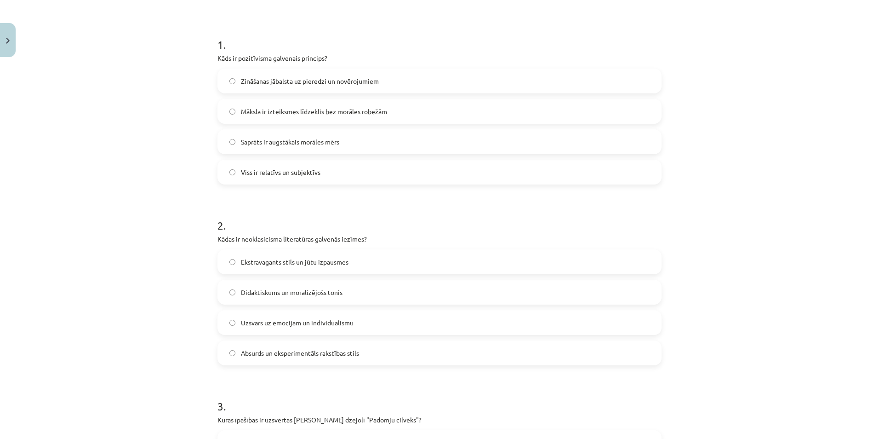
scroll to position [0, 0]
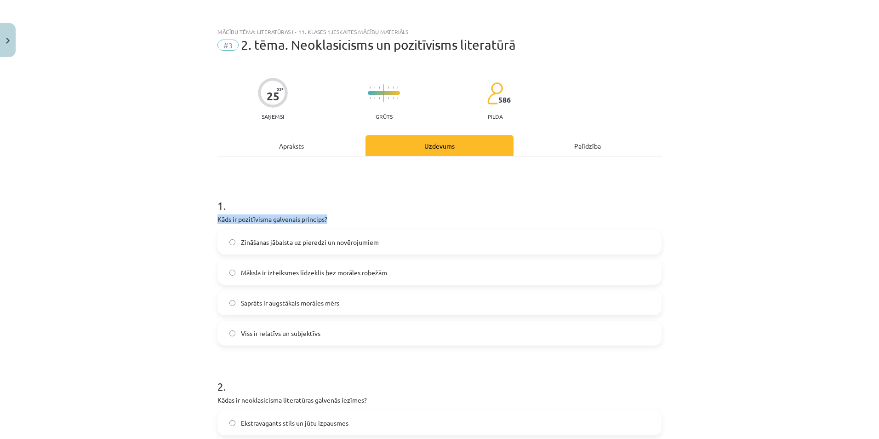
drag, startPoint x: 210, startPoint y: 217, endPoint x: 342, endPoint y: 211, distance: 131.6
click at [285, 240] on label "Zināšanas jābalsta uz pieredzi un novērojumiem" at bounding box center [439, 241] width 442 height 23
drag, startPoint x: 237, startPoint y: 240, endPoint x: 380, endPoint y: 243, distance: 143.0
click at [380, 243] on label "Zināšanas jābalsta uz pieredzi un novērojumiem" at bounding box center [439, 241] width 442 height 23
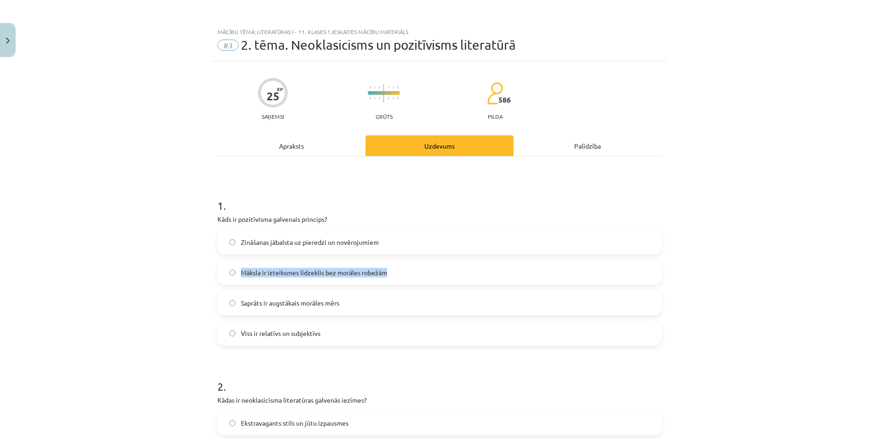
drag, startPoint x: 234, startPoint y: 273, endPoint x: 391, endPoint y: 276, distance: 156.8
click at [391, 276] on label "Māksla ir izteiksmes līdzeklis bez morāles robežām" at bounding box center [439, 272] width 442 height 23
drag, startPoint x: 236, startPoint y: 301, endPoint x: 357, endPoint y: 306, distance: 121.4
click at [357, 306] on label "Saprāts ir augstākais morāles mērs" at bounding box center [439, 302] width 442 height 23
drag, startPoint x: 234, startPoint y: 332, endPoint x: 331, endPoint y: 335, distance: 96.6
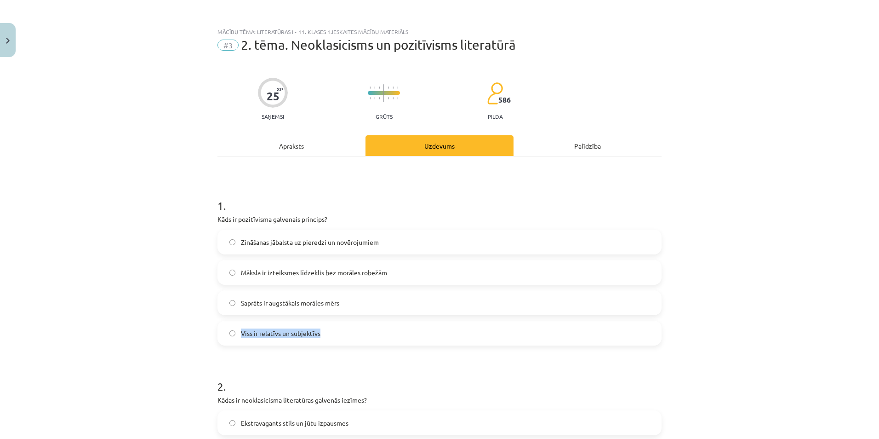
click at [331, 335] on label "Viss ir relatīvs un subjektīvs" at bounding box center [439, 332] width 442 height 23
click at [85, 204] on div "Mācību tēma: Literatūras i - 11. klases 1.ieskaites mācību materiāls #3 2. tēma…" at bounding box center [439, 219] width 879 height 439
click at [286, 245] on span "Zināšanas jābalsta uz pieredzi un novērojumiem" at bounding box center [310, 242] width 138 height 10
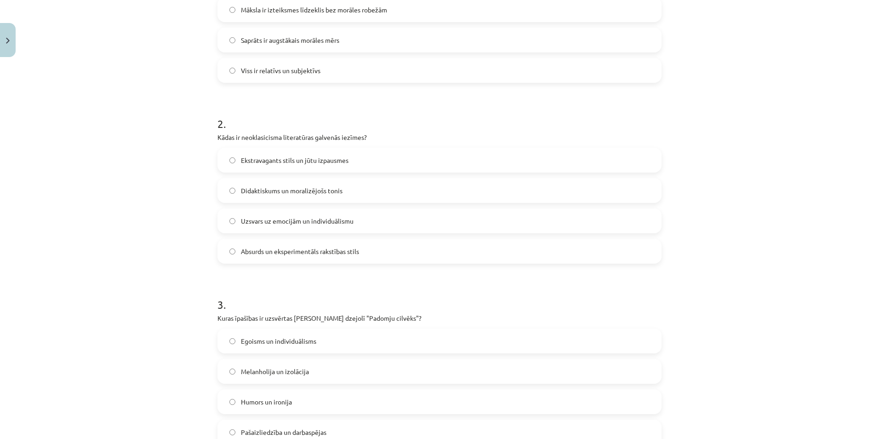
scroll to position [276, 0]
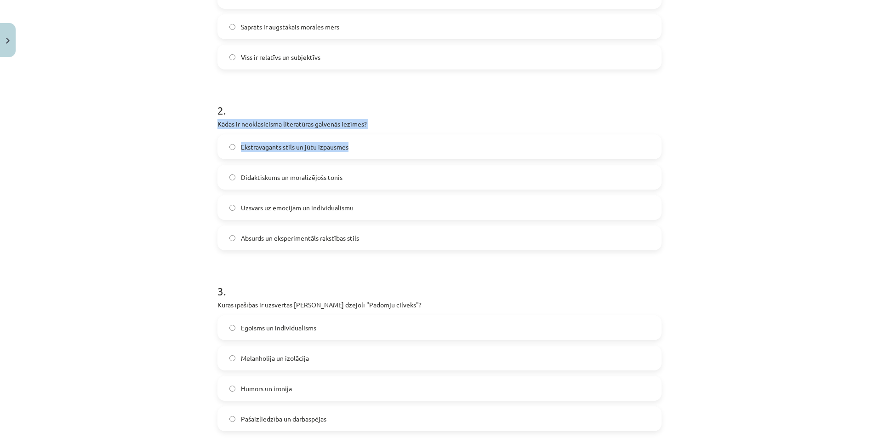
drag, startPoint x: 209, startPoint y: 122, endPoint x: 385, endPoint y: 129, distance: 176.6
click at [385, 129] on div "25 XP Saņemsi Grūts 586 pilda Apraksts Uzdevums Palīdzība 1 . Kāds ir pozitīvis…" at bounding box center [439, 330] width 455 height 1090
drag, startPoint x: 385, startPoint y: 129, endPoint x: 467, endPoint y: 106, distance: 84.5
click at [467, 106] on h1 "2 ." at bounding box center [439, 102] width 444 height 28
drag, startPoint x: 206, startPoint y: 120, endPoint x: 377, endPoint y: 121, distance: 171.0
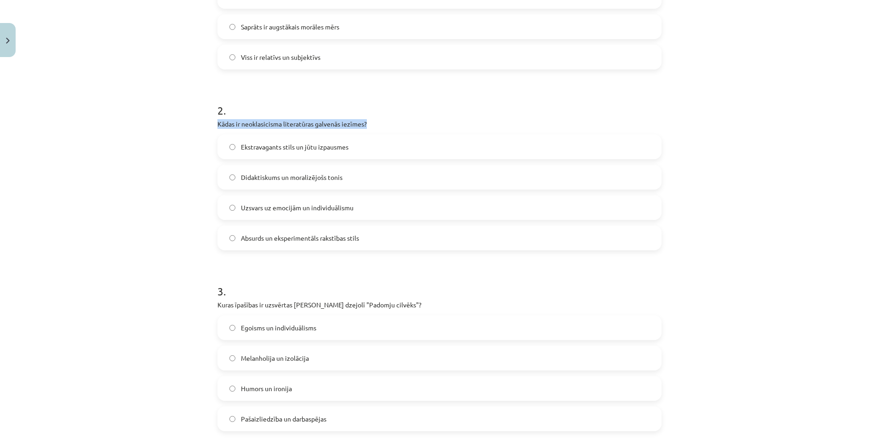
click at [377, 121] on div "Mācību tēma: Literatūras i - 11. klases 1.ieskaites mācību materiāls #3 2. tēma…" at bounding box center [439, 219] width 879 height 439
drag, startPoint x: 235, startPoint y: 145, endPoint x: 256, endPoint y: 143, distance: 21.2
click at [245, 144] on label "Ekstravagants stils un jūtu izpausmes" at bounding box center [439, 146] width 442 height 23
drag, startPoint x: 256, startPoint y: 143, endPoint x: 291, endPoint y: 144, distance: 34.9
click at [287, 144] on span "Ekstravagants stils un jūtu izpausmes" at bounding box center [295, 147] width 108 height 10
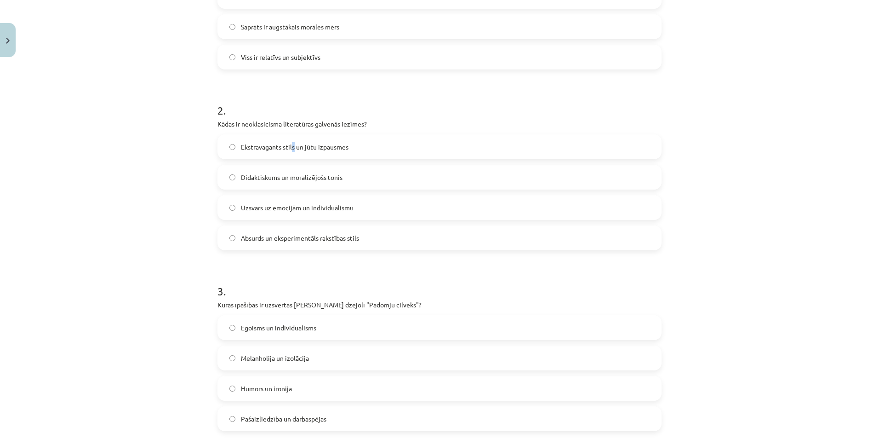
click at [291, 144] on span "Ekstravagants stils un jūtu izpausmes" at bounding box center [295, 147] width 108 height 10
drag, startPoint x: 291, startPoint y: 144, endPoint x: 359, endPoint y: 151, distance: 68.8
click at [359, 151] on label "Ekstravagants stils un jūtu izpausmes" at bounding box center [439, 146] width 442 height 23
drag, startPoint x: 235, startPoint y: 177, endPoint x: 357, endPoint y: 179, distance: 121.8
click at [357, 179] on label "Didaktiskums un moralizējošs tonis" at bounding box center [439, 176] width 442 height 23
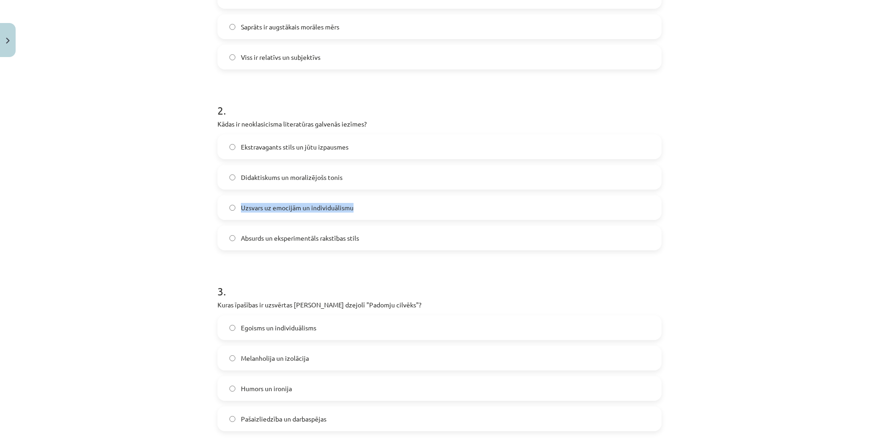
drag, startPoint x: 235, startPoint y: 209, endPoint x: 363, endPoint y: 216, distance: 128.4
click at [363, 216] on label "Uzsvars uz emocijām un individuālismu" at bounding box center [439, 207] width 442 height 23
drag, startPoint x: 235, startPoint y: 236, endPoint x: 365, endPoint y: 244, distance: 129.8
click at [365, 244] on label "Absurds un eksperimentāls rakstības stils" at bounding box center [439, 237] width 442 height 23
click at [112, 154] on div "Mācību tēma: Literatūras i - 11. klases 1.ieskaites mācību materiāls #3 2. tēma…" at bounding box center [439, 219] width 879 height 439
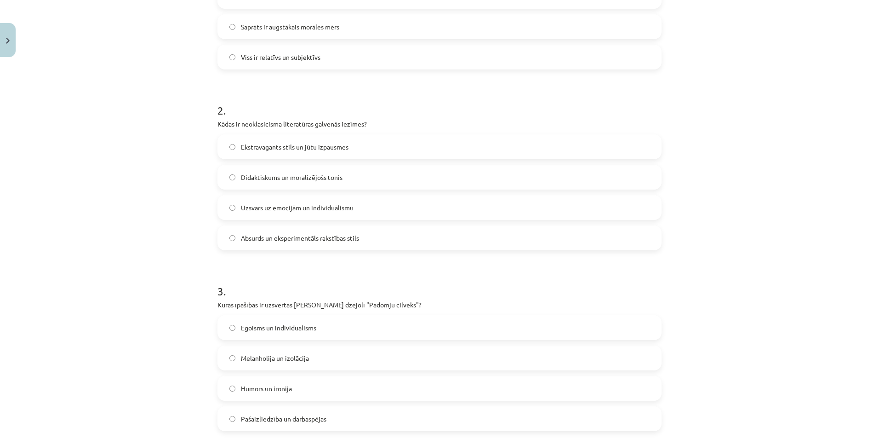
click at [286, 178] on span "Didaktiskums un moralizējošs tonis" at bounding box center [292, 177] width 102 height 10
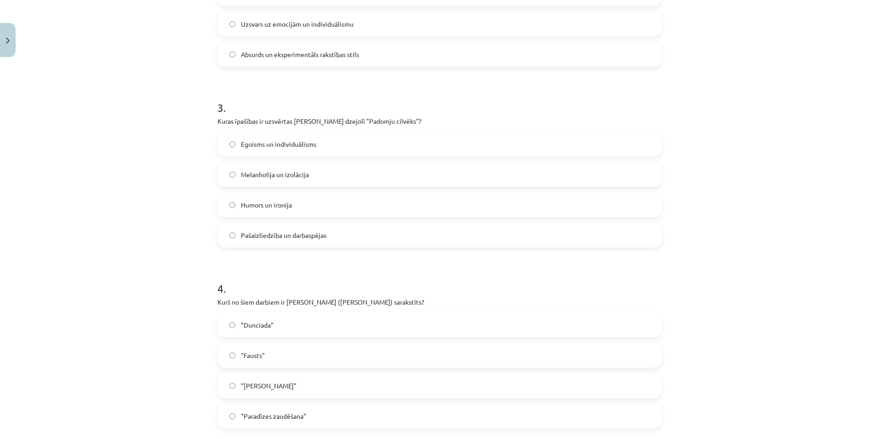
scroll to position [460, 0]
drag, startPoint x: 211, startPoint y: 121, endPoint x: 448, endPoint y: 116, distance: 237.2
click at [448, 116] on div "25 XP Saņemsi Grūts 586 pilda Apraksts Uzdevums Palīdzība 1 . Kāds ir pozitīvis…" at bounding box center [439, 146] width 455 height 1090
drag, startPoint x: 236, startPoint y: 143, endPoint x: 325, endPoint y: 144, distance: 88.7
click at [325, 144] on label "Egoisms un individuālisms" at bounding box center [439, 143] width 442 height 23
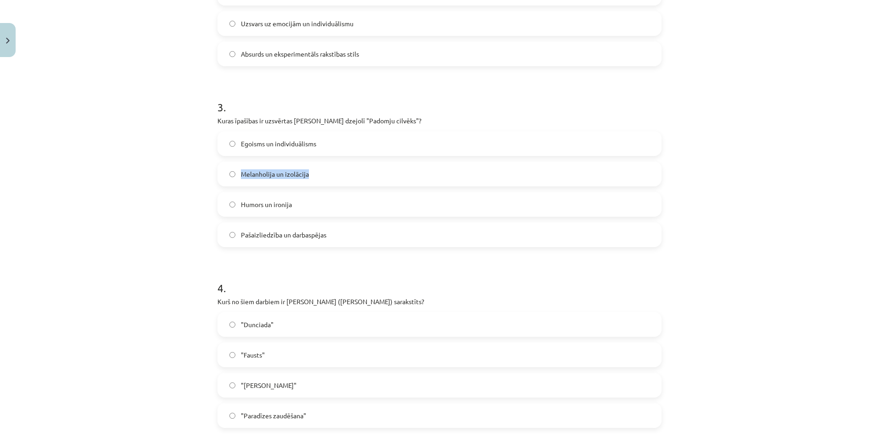
drag, startPoint x: 234, startPoint y: 176, endPoint x: 323, endPoint y: 173, distance: 88.7
click at [323, 173] on label "Melanholija un izolācija" at bounding box center [439, 173] width 442 height 23
drag, startPoint x: 233, startPoint y: 199, endPoint x: 303, endPoint y: 203, distance: 70.9
click at [303, 203] on label "Humors un ironija" at bounding box center [439, 204] width 442 height 23
drag, startPoint x: 234, startPoint y: 234, endPoint x: 338, endPoint y: 237, distance: 103.9
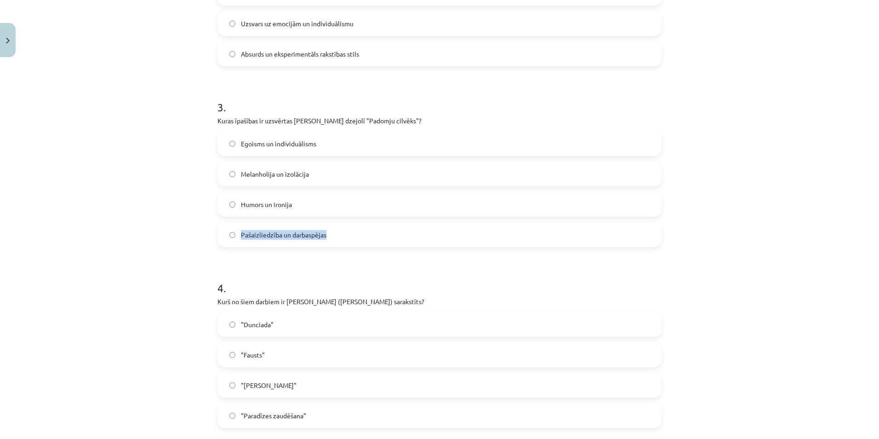
click at [338, 237] on label "Pašaizliedzība un darbaspējas" at bounding box center [439, 234] width 442 height 23
click at [134, 209] on div "Mācību tēma: Literatūras i - 11. klases 1.ieskaites mācību materiāls #3 2. tēma…" at bounding box center [439, 219] width 879 height 439
click at [279, 238] on span "Pašaizliedzība un darbaspējas" at bounding box center [283, 235] width 85 height 10
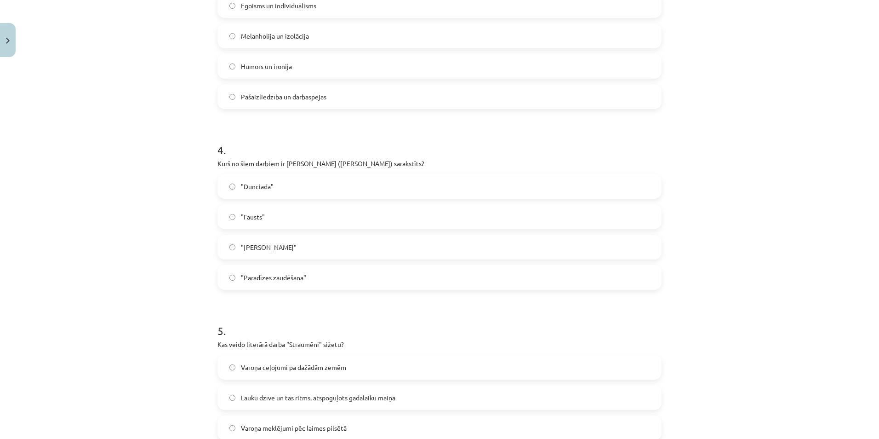
scroll to position [644, 0]
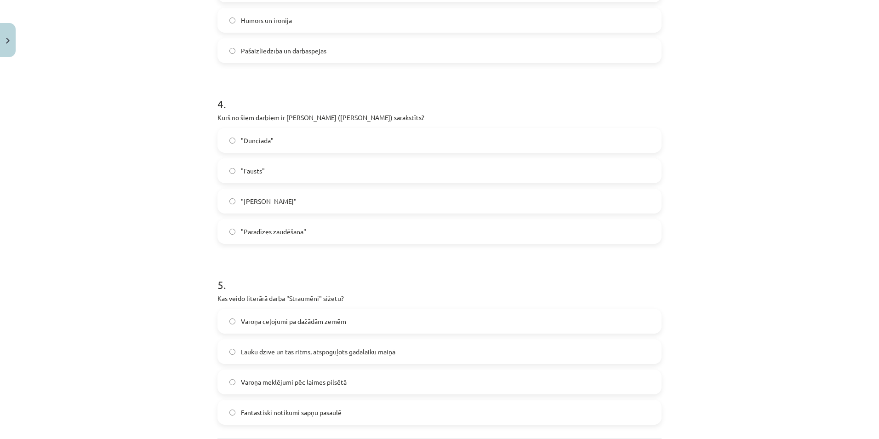
click at [279, 207] on label ""[PERSON_NAME]"" at bounding box center [439, 200] width 442 height 23
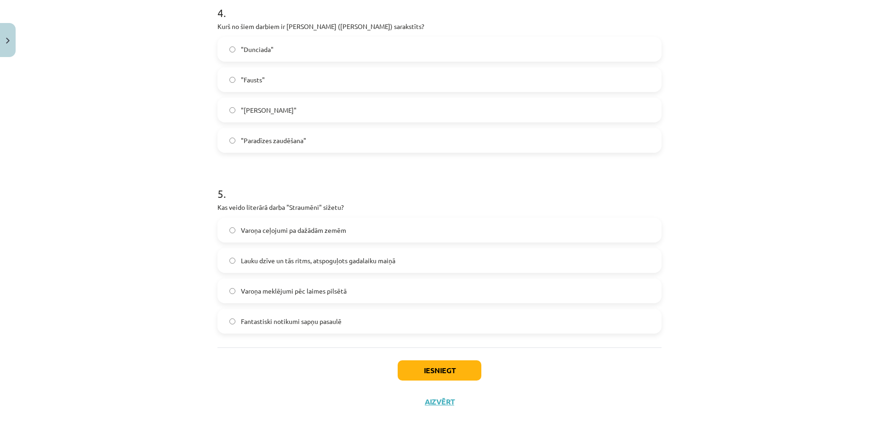
scroll to position [736, 0]
click at [317, 312] on label "Fantastiski notikumi sapņu pasaulē" at bounding box center [439, 319] width 442 height 23
click at [461, 365] on button "Iesniegt" at bounding box center [440, 369] width 84 height 20
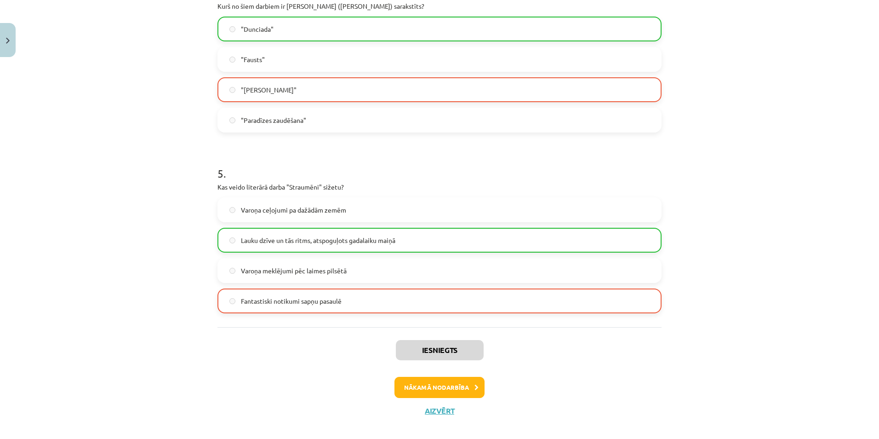
scroll to position [765, 0]
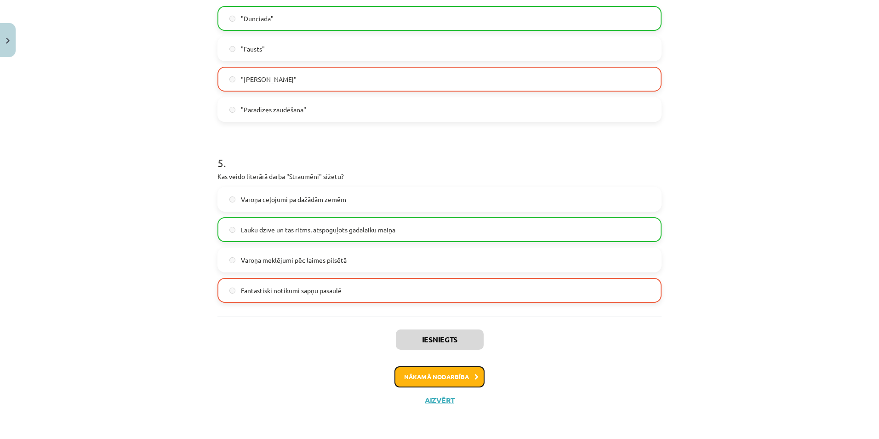
click at [470, 371] on button "Nākamā nodarbība" at bounding box center [439, 376] width 90 height 21
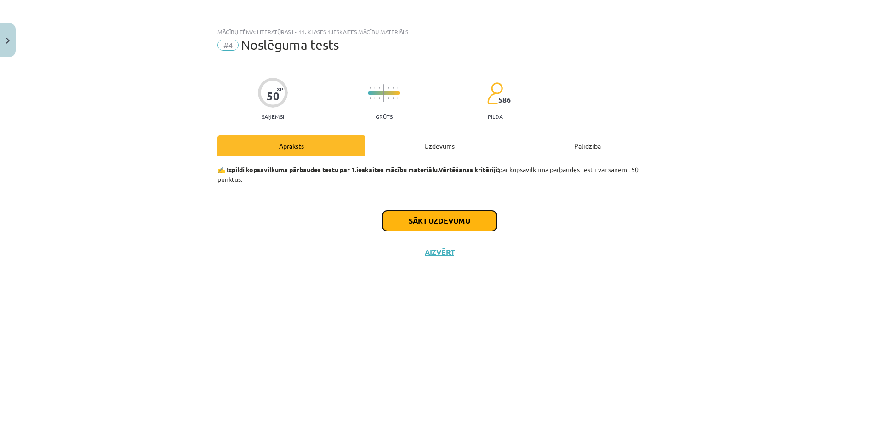
click at [418, 220] on button "Sākt uzdevumu" at bounding box center [439, 221] width 114 height 20
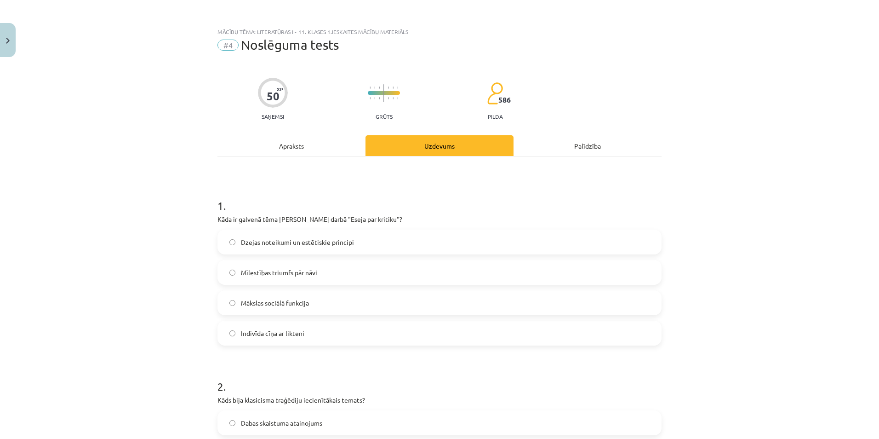
drag, startPoint x: 216, startPoint y: 219, endPoint x: 433, endPoint y: 218, distance: 217.0
drag, startPoint x: 234, startPoint y: 241, endPoint x: 370, endPoint y: 250, distance: 136.3
click at [370, 250] on label "Dzejas noteikumi un estētiskie principi" at bounding box center [439, 241] width 442 height 23
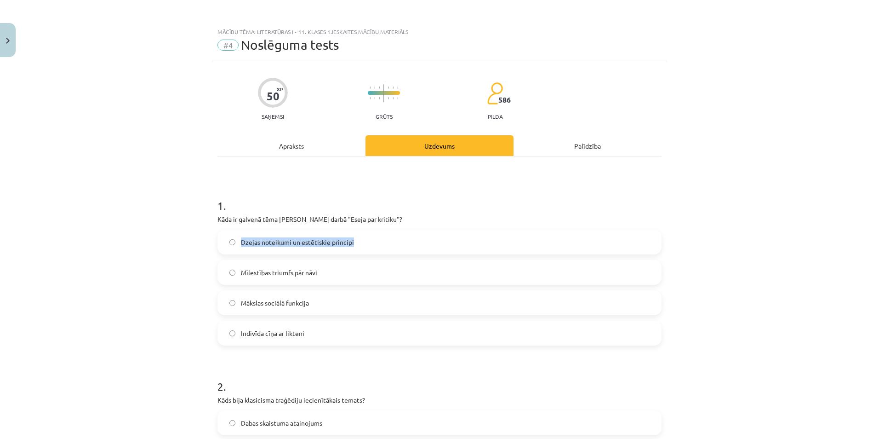
click at [278, 273] on label "Mīlestības triumfs pār nāvi" at bounding box center [439, 272] width 442 height 23
drag, startPoint x: 234, startPoint y: 273, endPoint x: 323, endPoint y: 278, distance: 89.8
click at [323, 278] on label "Mīlestības triumfs pār nāvi" at bounding box center [439, 272] width 442 height 23
drag, startPoint x: 236, startPoint y: 301, endPoint x: 319, endPoint y: 302, distance: 83.2
click at [319, 302] on label "Mākslas sociālā funkcija" at bounding box center [439, 302] width 442 height 23
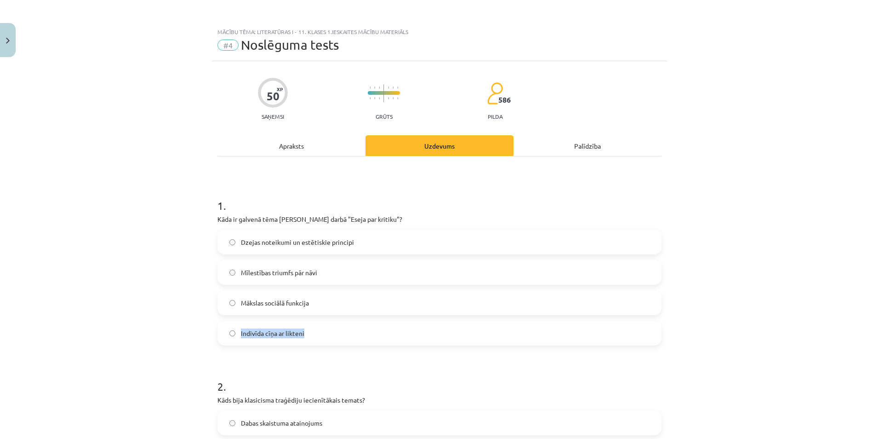
drag, startPoint x: 234, startPoint y: 330, endPoint x: 314, endPoint y: 337, distance: 81.2
click at [314, 337] on label "Indivīda cīņa ar likteni" at bounding box center [439, 332] width 442 height 23
click at [316, 239] on span "Dzejas noteikumi un estētiskie principi" at bounding box center [297, 242] width 113 height 10
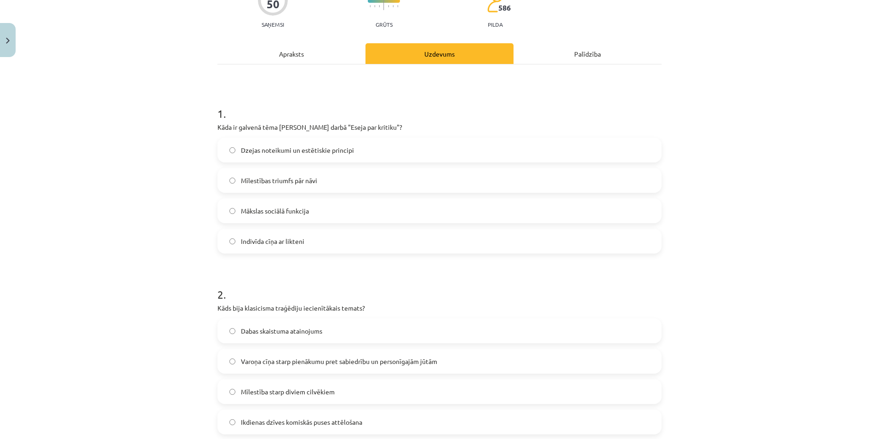
scroll to position [184, 0]
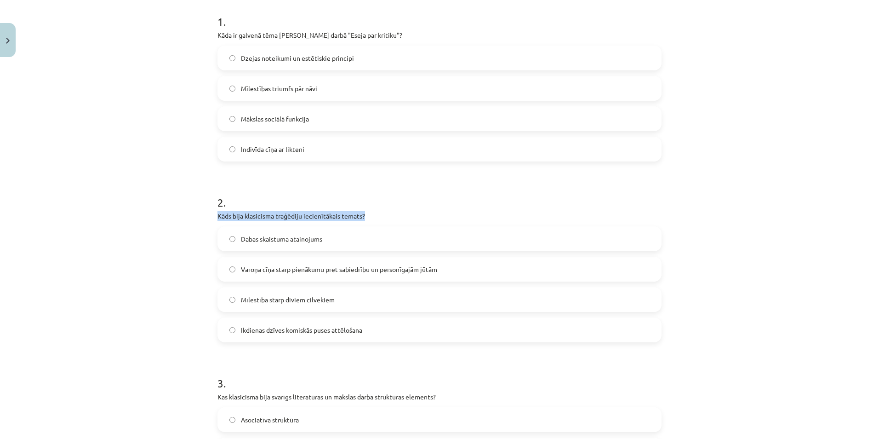
drag, startPoint x: 209, startPoint y: 214, endPoint x: 375, endPoint y: 219, distance: 166.0
drag, startPoint x: 234, startPoint y: 237, endPoint x: 330, endPoint y: 243, distance: 96.3
click at [330, 243] on label "Dabas skaistuma atainojums" at bounding box center [439, 238] width 442 height 23
click at [257, 270] on label "Varoņa cīņa starp pienākumu pret sabiedrību un personīgajām jūtām" at bounding box center [439, 268] width 442 height 23
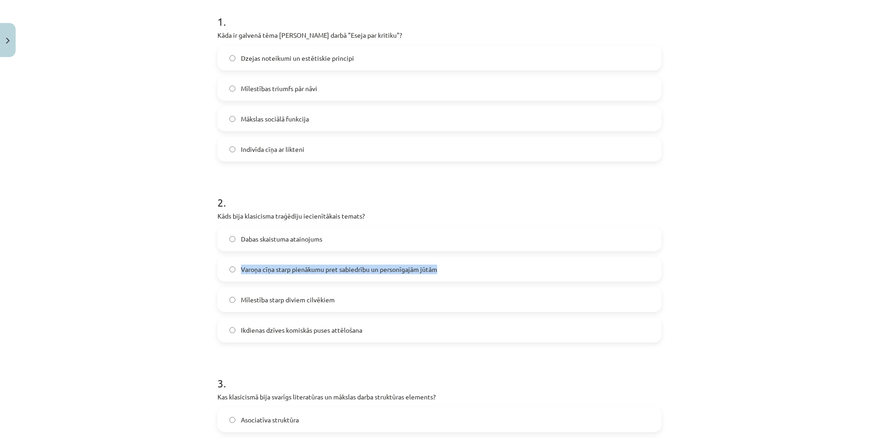
drag, startPoint x: 236, startPoint y: 269, endPoint x: 454, endPoint y: 271, distance: 218.3
click at [454, 271] on label "Varoņa cīņa starp pienākumu pret sabiedrību un personīgajām jūtām" at bounding box center [439, 268] width 442 height 23
drag, startPoint x: 236, startPoint y: 297, endPoint x: 340, endPoint y: 303, distance: 104.1
click at [340, 303] on label "Mīlestība starp diviem cilvēkiem" at bounding box center [439, 299] width 442 height 23
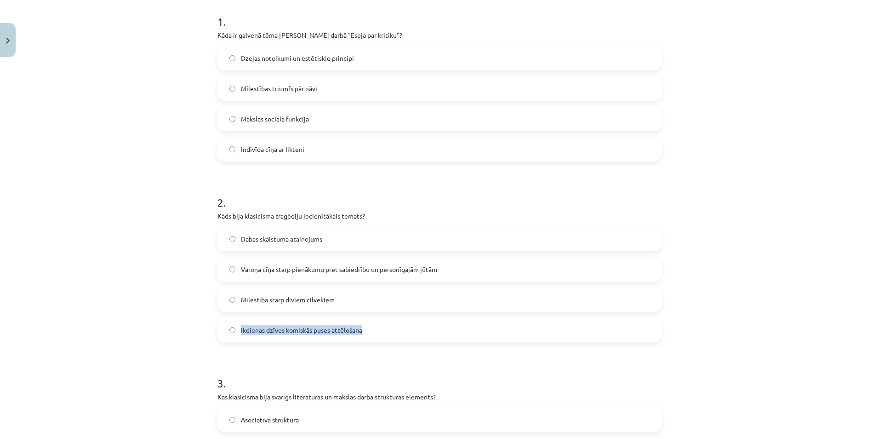
drag, startPoint x: 235, startPoint y: 328, endPoint x: 376, endPoint y: 331, distance: 140.7
click at [376, 331] on label "Ikdienas dzīves komiskās puses attēlošana" at bounding box center [439, 329] width 442 height 23
click at [74, 197] on div "Mācību tēma: Literatūras i - 11. klases 1.ieskaites mācību materiāls #4 Noslēgu…" at bounding box center [439, 219] width 879 height 439
click at [252, 265] on span "Varoņa cīņa starp pienākumu pret sabiedrību un personīgajām jūtām" at bounding box center [339, 269] width 196 height 10
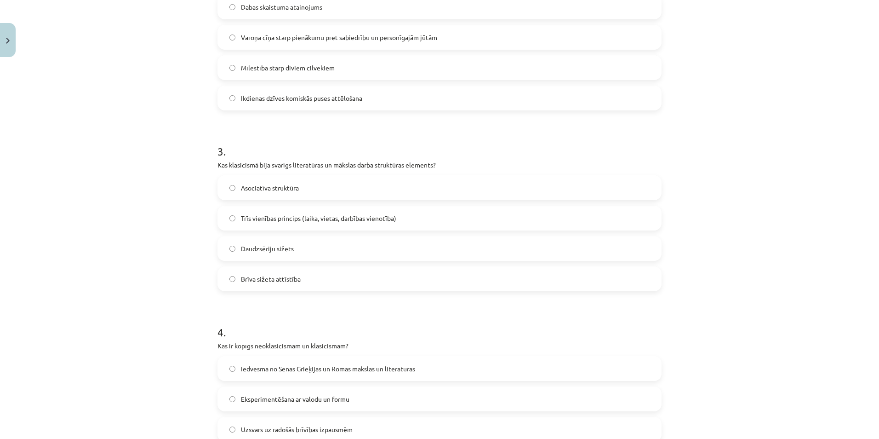
scroll to position [460, 0]
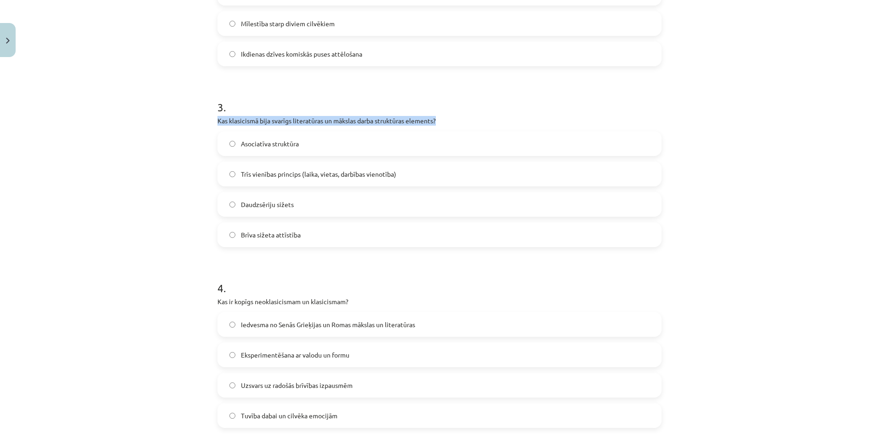
drag, startPoint x: 211, startPoint y: 119, endPoint x: 452, endPoint y: 116, distance: 241.3
drag, startPoint x: 234, startPoint y: 139, endPoint x: 308, endPoint y: 143, distance: 74.6
click at [308, 143] on label "Asociatīva struktūra" at bounding box center [439, 143] width 442 height 23
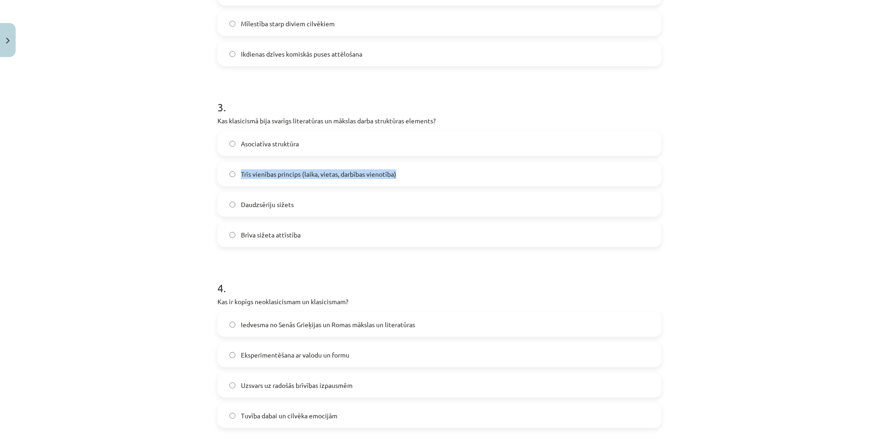
drag, startPoint x: 234, startPoint y: 169, endPoint x: 412, endPoint y: 178, distance: 177.7
click at [412, 178] on label "Trīs vienības princips (laika, vietas, darbības vienotība)" at bounding box center [439, 173] width 442 height 23
drag, startPoint x: 235, startPoint y: 204, endPoint x: 293, endPoint y: 205, distance: 57.9
click at [293, 205] on label "Daudzsēriju sižets" at bounding box center [439, 204] width 442 height 23
drag, startPoint x: 235, startPoint y: 234, endPoint x: 316, endPoint y: 235, distance: 81.4
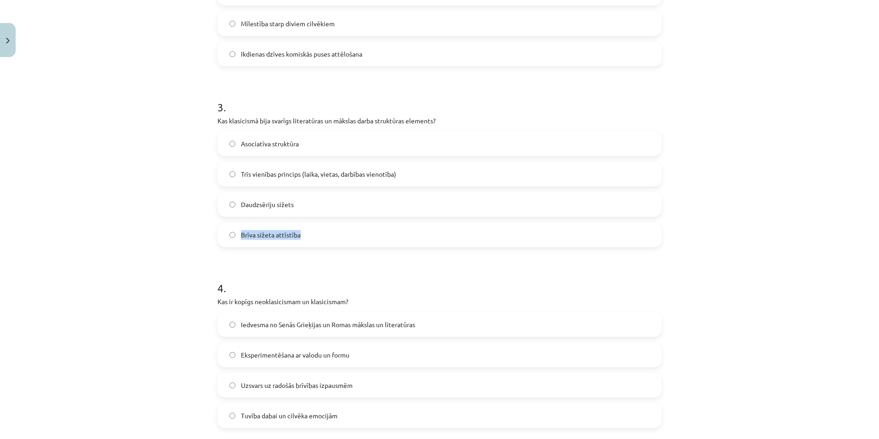
click at [316, 235] on label "Brīva sižeta attīstība" at bounding box center [439, 234] width 442 height 23
click at [266, 172] on span "Trīs vienības princips (laika, vietas, darbības vienotība)" at bounding box center [318, 174] width 155 height 10
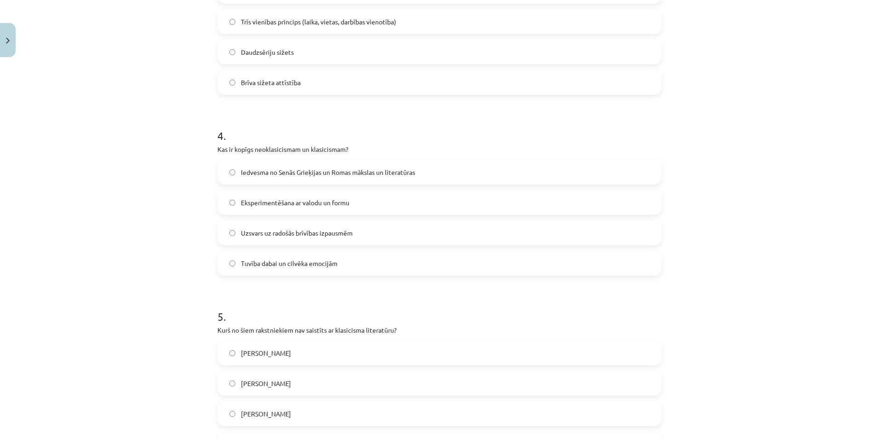
scroll to position [644, 0]
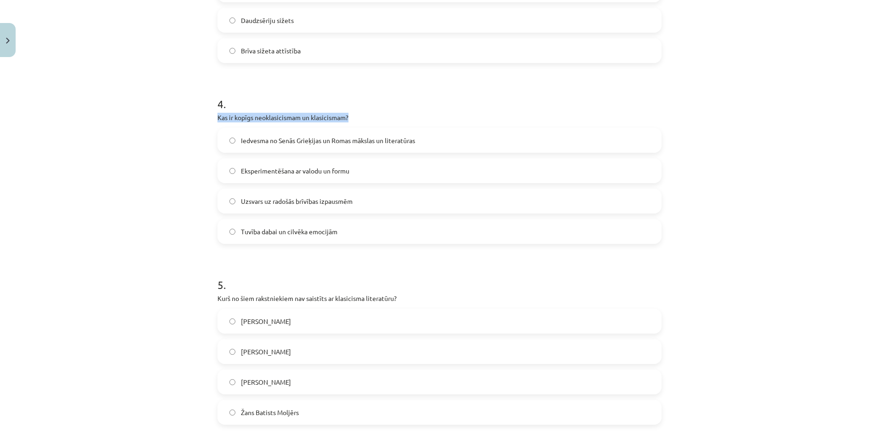
drag, startPoint x: 212, startPoint y: 117, endPoint x: 366, endPoint y: 118, distance: 154.5
click at [366, 118] on div "50 XP Saņemsi Grūts 586 pilda Apraksts Uzdevums Palīdzība 1 . Kāda ir galvenā t…" at bounding box center [439, 415] width 455 height 1994
drag, startPoint x: 236, startPoint y: 141, endPoint x: 427, endPoint y: 143, distance: 190.8
click at [427, 143] on label "Iedvesma no Senās Grieķijas un Romas mākslas un literatūras" at bounding box center [439, 140] width 442 height 23
drag, startPoint x: 234, startPoint y: 169, endPoint x: 359, endPoint y: 170, distance: 125.0
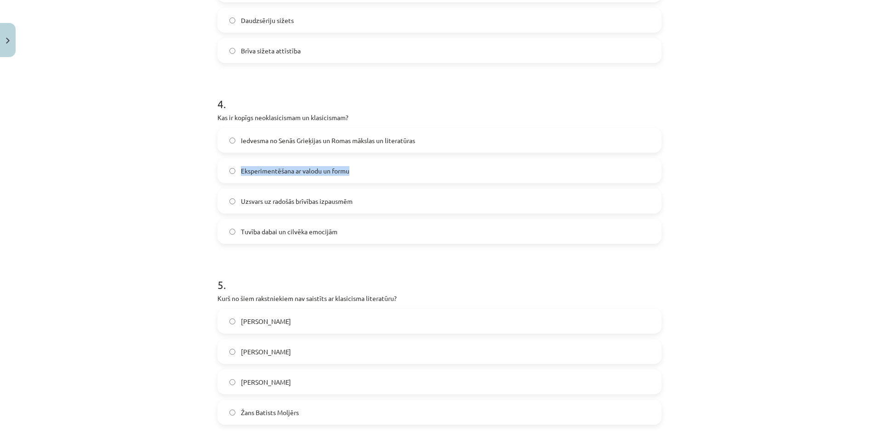
click at [359, 170] on label "Eksperimentēšana ar valodu un formu" at bounding box center [439, 170] width 442 height 23
drag, startPoint x: 236, startPoint y: 201, endPoint x: 361, endPoint y: 205, distance: 125.1
click at [361, 205] on label "Uzsvars uz radošās brīvības izpausmēm" at bounding box center [439, 200] width 442 height 23
drag, startPoint x: 235, startPoint y: 229, endPoint x: 354, endPoint y: 224, distance: 118.7
click at [354, 224] on label "Tuvība dabai un cilvēka emocijām" at bounding box center [439, 231] width 442 height 23
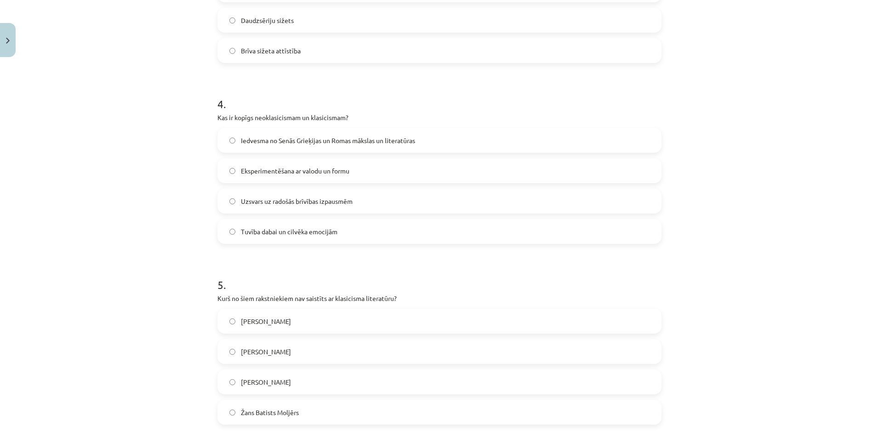
click at [290, 140] on span "Iedvesma no Senās Grieķijas un Romas mākslas un literatūras" at bounding box center [328, 141] width 174 height 10
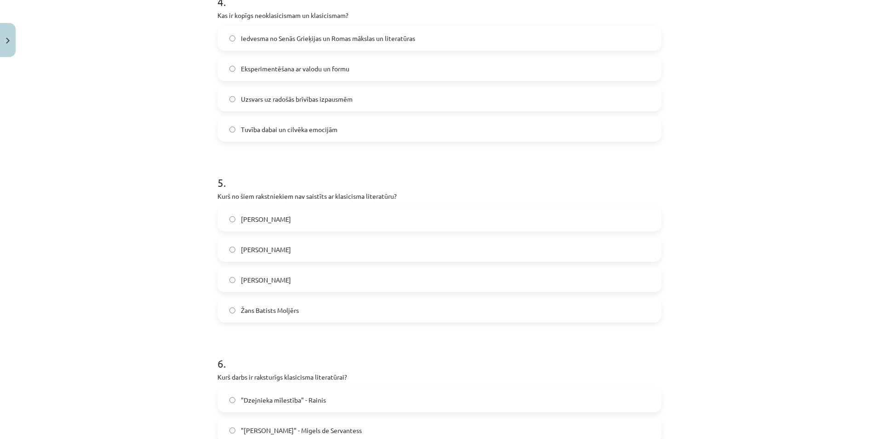
scroll to position [781, 0]
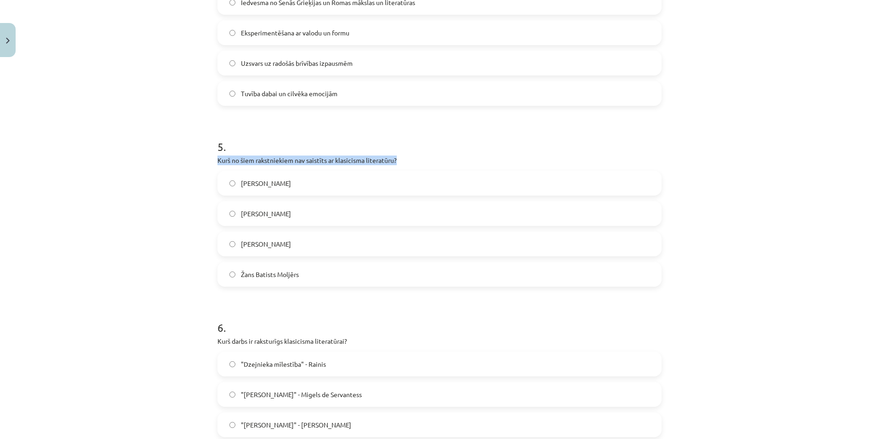
drag, startPoint x: 211, startPoint y: 157, endPoint x: 436, endPoint y: 159, distance: 225.7
click at [436, 159] on div "50 XP Saņemsi Grūts 586 pilda Apraksts Uzdevums Palīdzība 1 . Kāda ir galvenā t…" at bounding box center [439, 277] width 455 height 1994
drag, startPoint x: 235, startPoint y: 183, endPoint x: 271, endPoint y: 186, distance: 36.4
click at [271, 186] on label "[PERSON_NAME]" at bounding box center [439, 182] width 442 height 23
drag, startPoint x: 235, startPoint y: 212, endPoint x: 302, endPoint y: 208, distance: 67.7
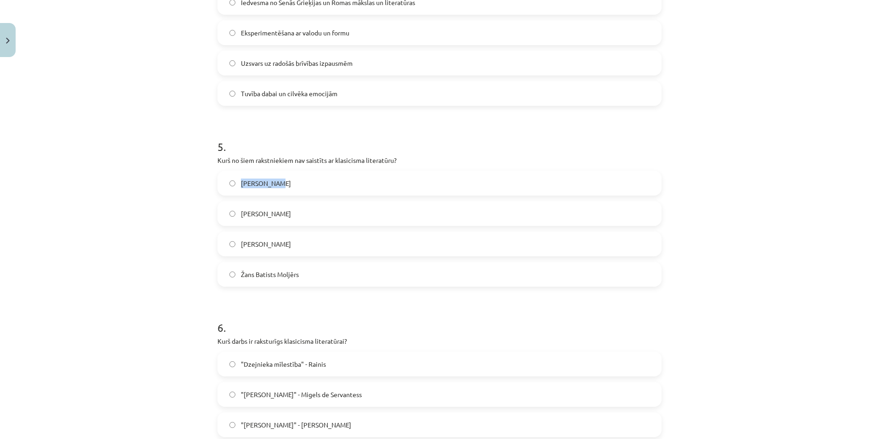
click at [302, 208] on label "[PERSON_NAME]" at bounding box center [439, 213] width 442 height 23
drag, startPoint x: 235, startPoint y: 243, endPoint x: 282, endPoint y: 242, distance: 46.4
click at [282, 242] on label "[PERSON_NAME]" at bounding box center [439, 243] width 442 height 23
drag, startPoint x: 235, startPoint y: 273, endPoint x: 303, endPoint y: 273, distance: 68.0
click at [303, 273] on label "Žans Batists Moljērs" at bounding box center [439, 273] width 442 height 23
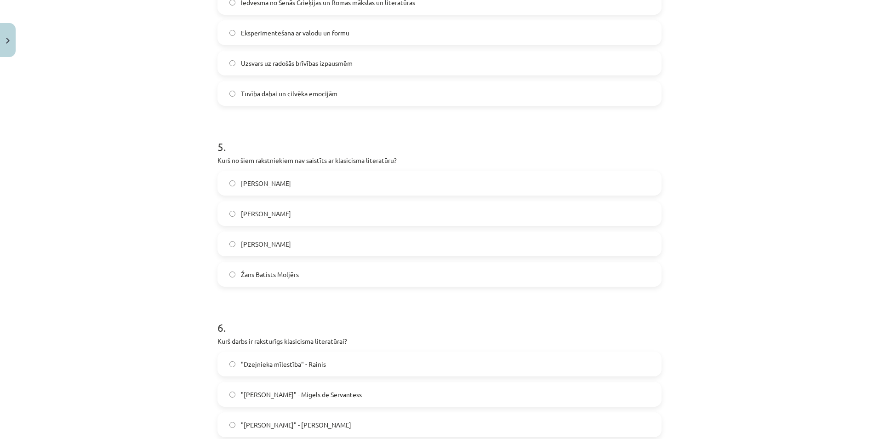
click at [285, 182] on label "[PERSON_NAME]" at bounding box center [439, 182] width 442 height 23
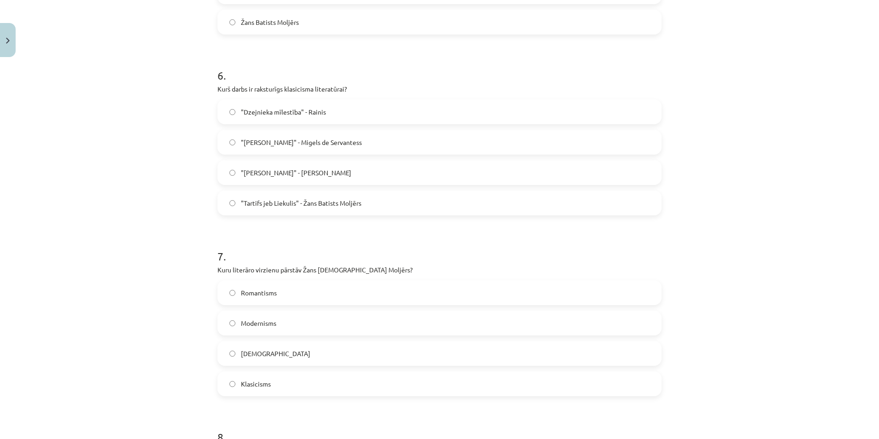
scroll to position [1057, 0]
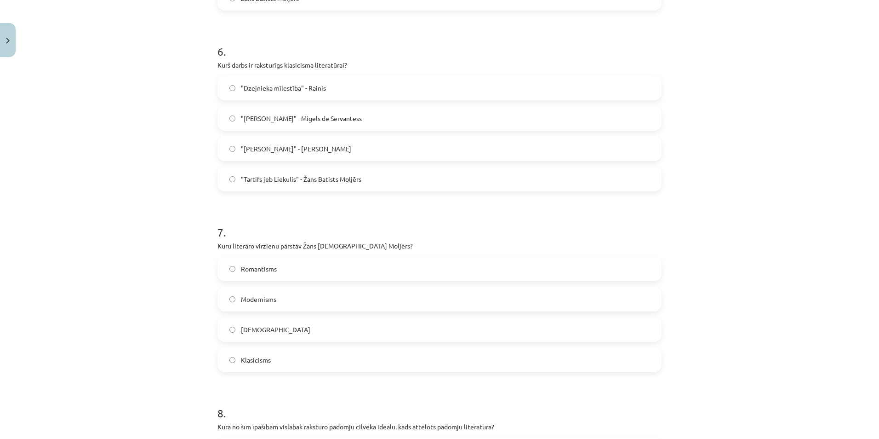
click at [298, 91] on span ""Dzejnieka mīlestība" - Rainis" at bounding box center [283, 88] width 85 height 10
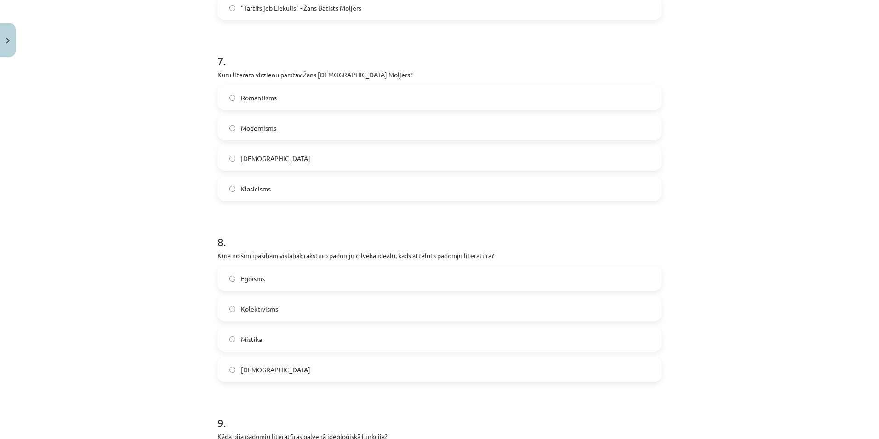
scroll to position [1241, 0]
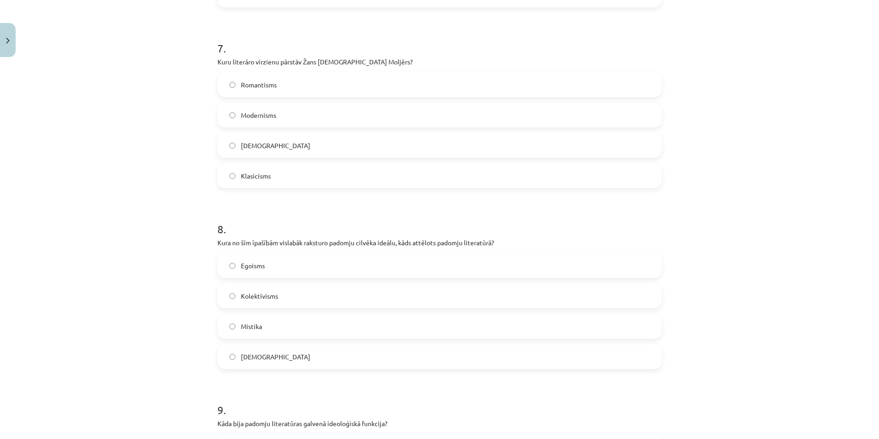
click at [302, 116] on label "Modernisms" at bounding box center [439, 114] width 442 height 23
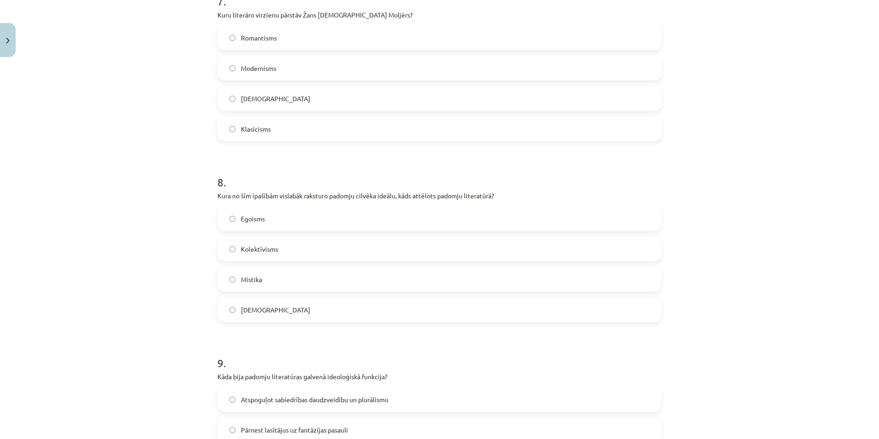
scroll to position [1379, 0]
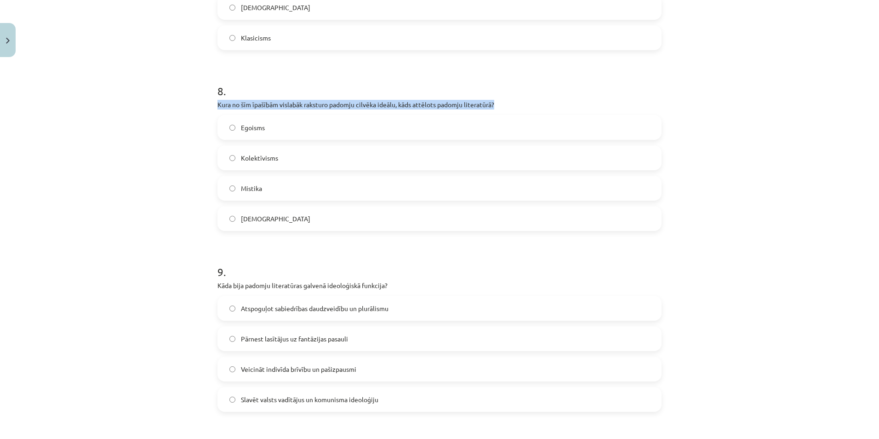
drag, startPoint x: 209, startPoint y: 102, endPoint x: 532, endPoint y: 98, distance: 323.2
drag, startPoint x: 235, startPoint y: 127, endPoint x: 292, endPoint y: 128, distance: 56.5
click at [292, 128] on label "Egoisms" at bounding box center [439, 127] width 442 height 23
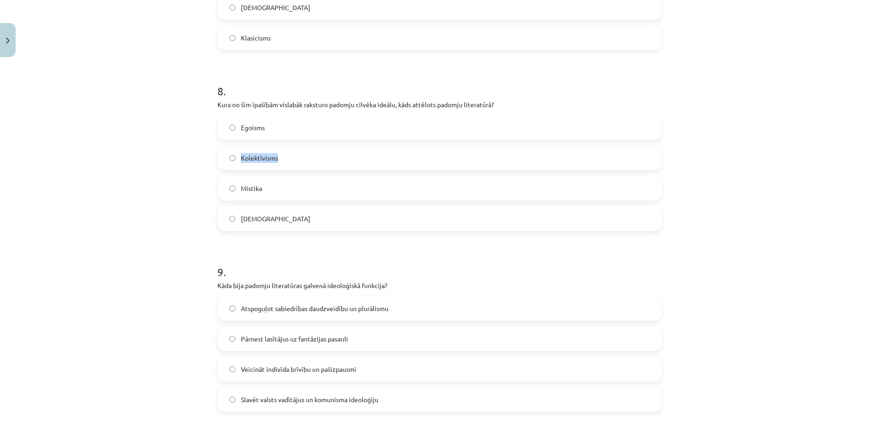
drag, startPoint x: 235, startPoint y: 156, endPoint x: 289, endPoint y: 160, distance: 53.9
click at [289, 160] on label "Kolektīvisms" at bounding box center [439, 157] width 442 height 23
drag, startPoint x: 234, startPoint y: 187, endPoint x: 271, endPoint y: 189, distance: 37.8
click at [271, 189] on label "Mistika" at bounding box center [439, 188] width 442 height 23
drag, startPoint x: 234, startPoint y: 216, endPoint x: 281, endPoint y: 222, distance: 48.3
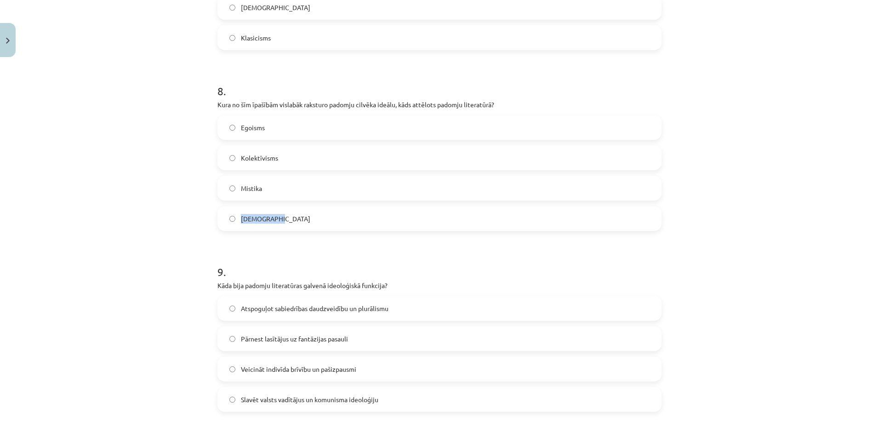
click at [281, 222] on label "[DEMOGRAPHIC_DATA]" at bounding box center [439, 218] width 442 height 23
click at [276, 157] on label "Kolektīvisms" at bounding box center [439, 157] width 442 height 23
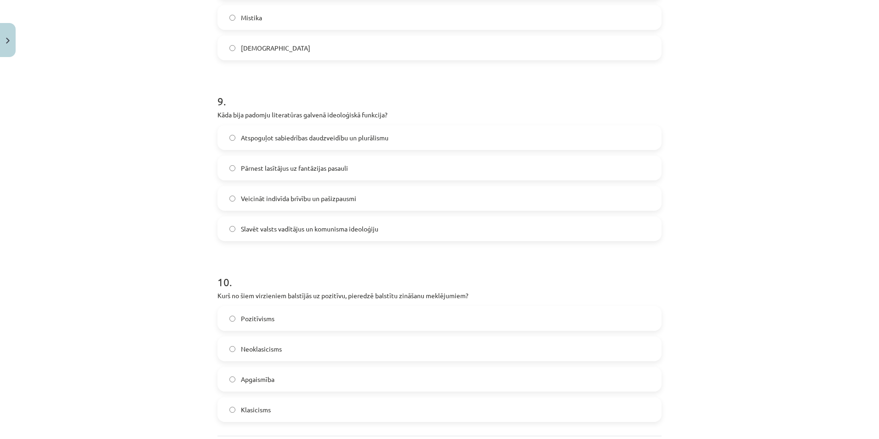
scroll to position [1609, 0]
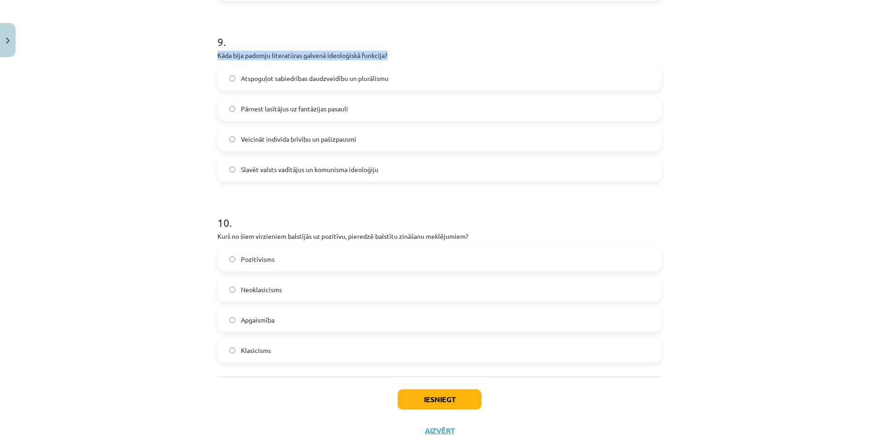
drag, startPoint x: 211, startPoint y: 54, endPoint x: 410, endPoint y: 54, distance: 199.0
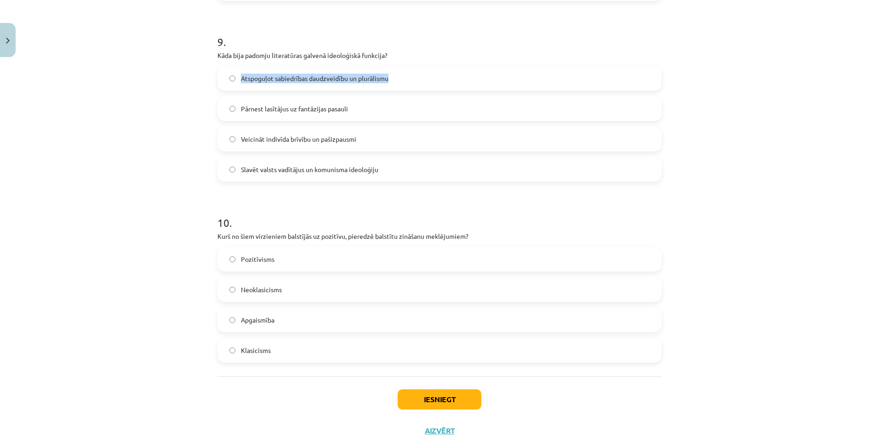
drag, startPoint x: 234, startPoint y: 77, endPoint x: 396, endPoint y: 75, distance: 162.7
click at [396, 75] on label "Atspoguļot sabiedrības daudzveidību un plurālismu" at bounding box center [439, 78] width 442 height 23
drag, startPoint x: 235, startPoint y: 106, endPoint x: 356, endPoint y: 109, distance: 120.9
click at [356, 109] on label "Pārnest lasītājus uz fantāzijas pasauli" at bounding box center [439, 108] width 442 height 23
drag, startPoint x: 235, startPoint y: 137, endPoint x: 362, endPoint y: 138, distance: 126.9
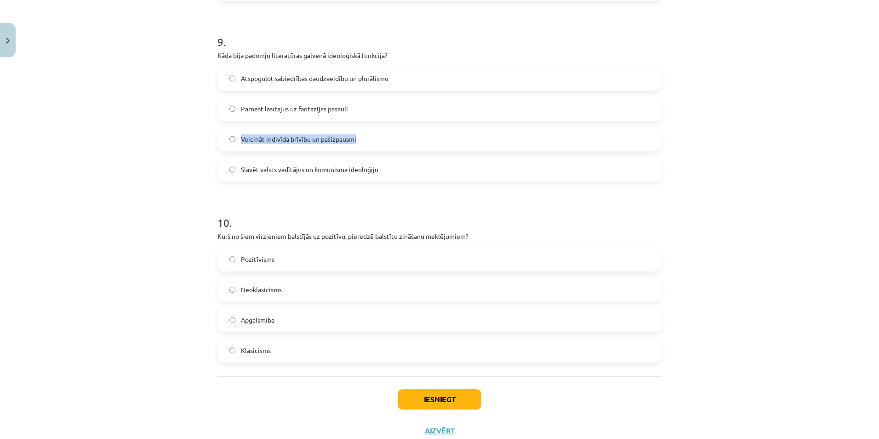
click at [362, 138] on label "Veicināt indivīda brīvību un pašizpausmi" at bounding box center [439, 138] width 442 height 23
drag, startPoint x: 234, startPoint y: 166, endPoint x: 398, endPoint y: 170, distance: 164.6
click at [398, 170] on label "Slavēt valsts vadītājus un komunisma ideoloģiju" at bounding box center [439, 169] width 442 height 23
click at [406, 171] on label "Slavēt valsts vadītājus un komunisma ideoloģiju" at bounding box center [439, 169] width 442 height 23
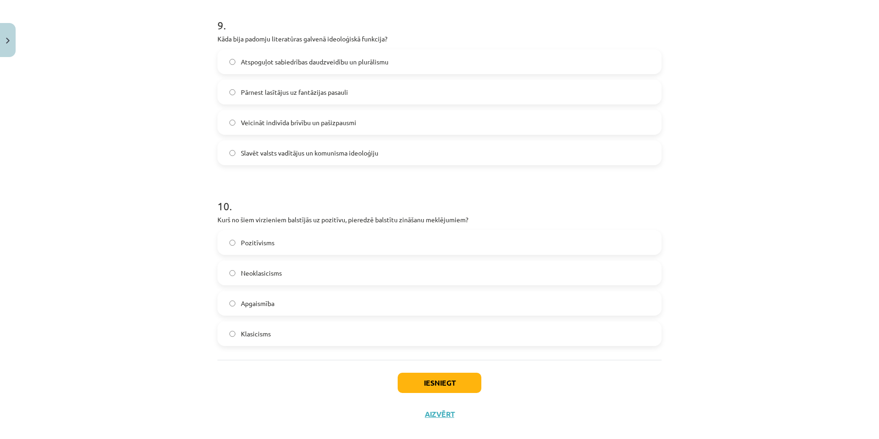
scroll to position [1639, 0]
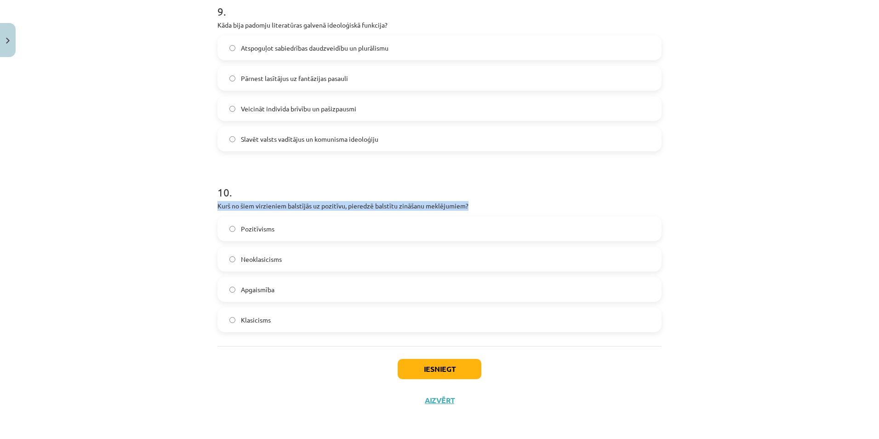
drag, startPoint x: 211, startPoint y: 205, endPoint x: 499, endPoint y: 200, distance: 287.8
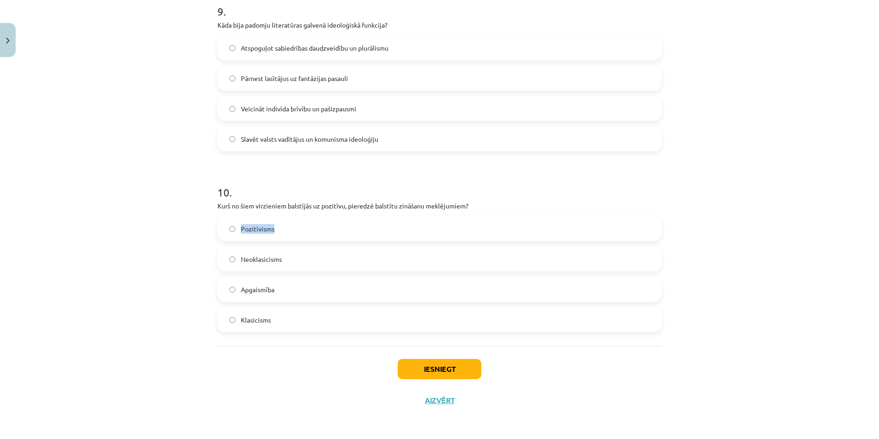
drag, startPoint x: 234, startPoint y: 228, endPoint x: 285, endPoint y: 229, distance: 51.1
click at [285, 229] on label "Pozitīvisms" at bounding box center [439, 228] width 442 height 23
drag, startPoint x: 235, startPoint y: 258, endPoint x: 295, endPoint y: 257, distance: 59.8
click at [295, 257] on label "Neoklasicisms" at bounding box center [439, 258] width 442 height 23
drag, startPoint x: 234, startPoint y: 288, endPoint x: 295, endPoint y: 286, distance: 60.2
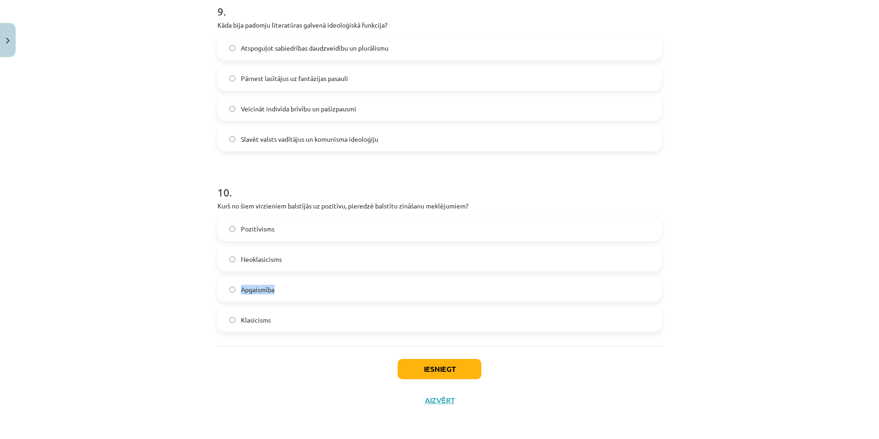
click at [295, 286] on label "Apgaismība" at bounding box center [439, 289] width 442 height 23
drag, startPoint x: 234, startPoint y: 317, endPoint x: 285, endPoint y: 320, distance: 50.7
click at [285, 320] on label "Klasicisms" at bounding box center [439, 319] width 442 height 23
click at [296, 234] on label "Pozitīvisms" at bounding box center [439, 228] width 442 height 23
click at [446, 364] on button "Iesniegt" at bounding box center [440, 369] width 84 height 20
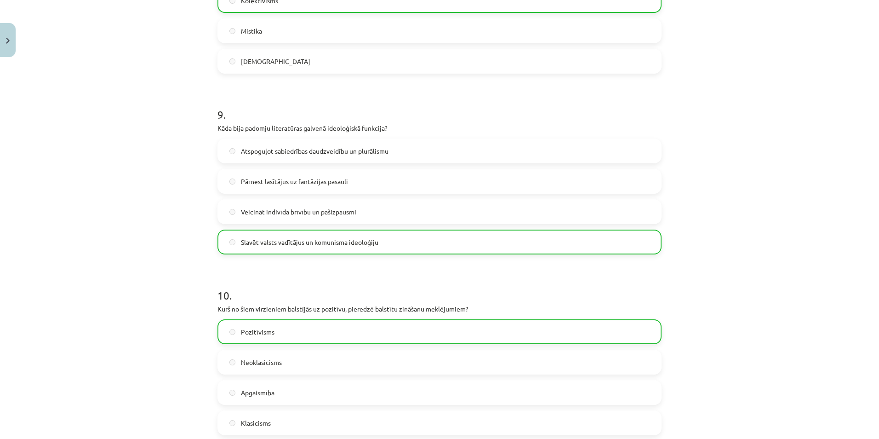
scroll to position [1669, 0]
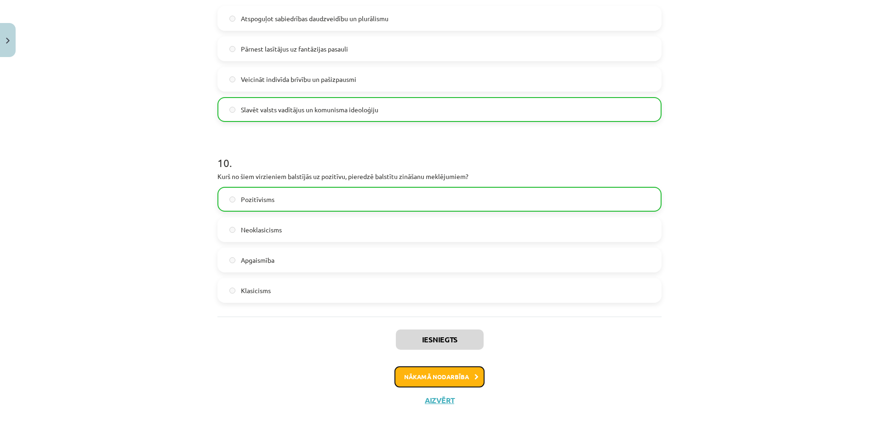
click at [423, 374] on button "Nākamā nodarbība" at bounding box center [439, 376] width 90 height 21
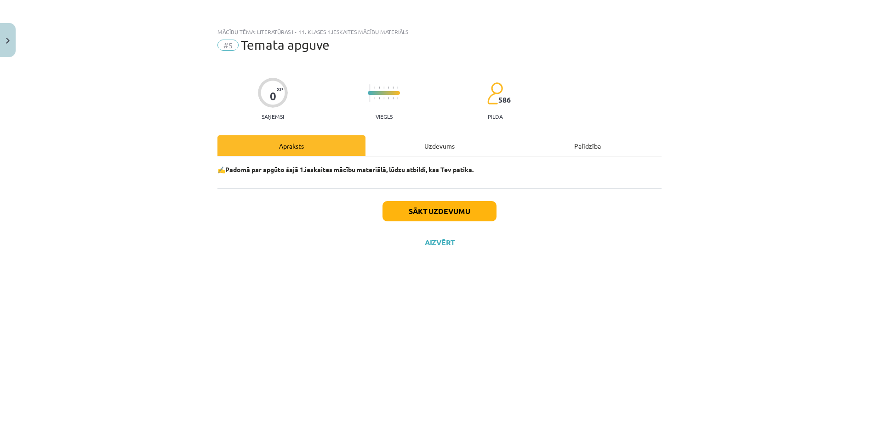
scroll to position [0, 0]
click at [432, 207] on button "Sākt uzdevumu" at bounding box center [439, 211] width 114 height 20
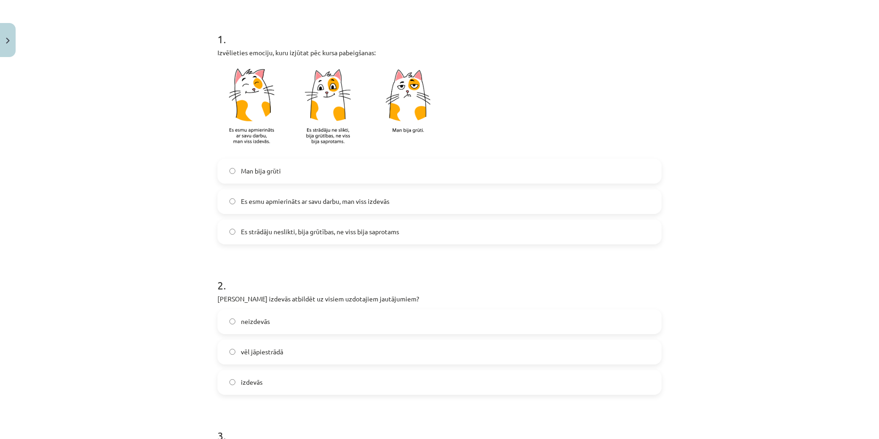
scroll to position [184, 0]
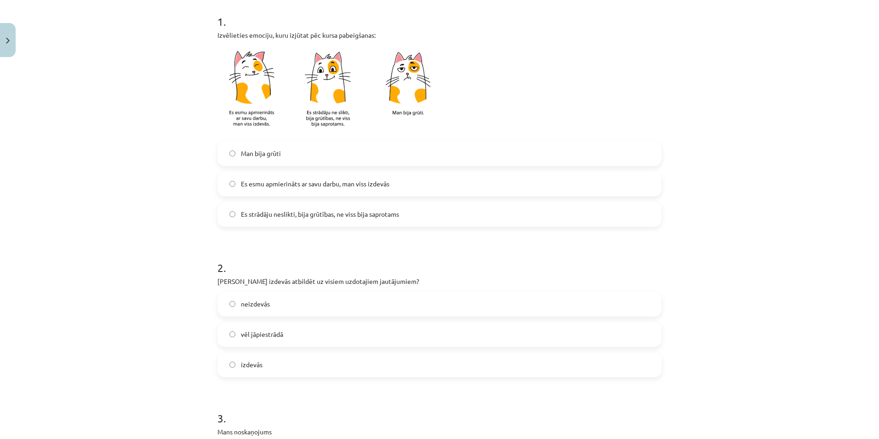
click at [305, 188] on span "Es esmu apmierināts ar savu darbu, man viss izdevās" at bounding box center [315, 184] width 148 height 10
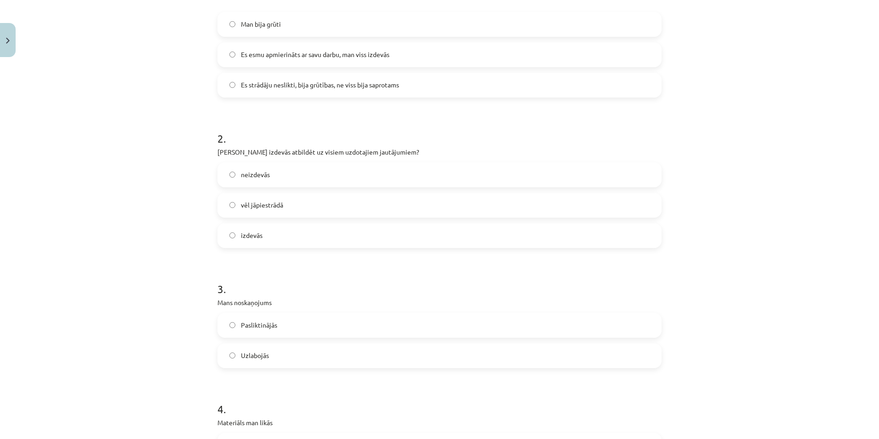
scroll to position [322, 0]
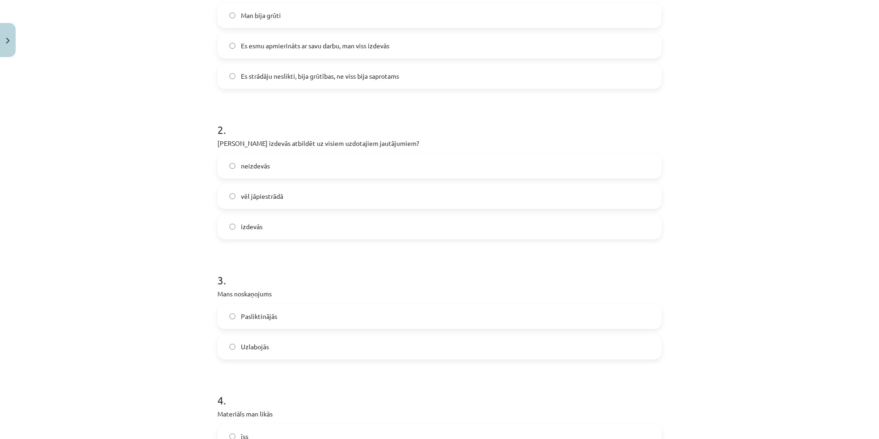
click at [271, 234] on label "izdevās" at bounding box center [439, 226] width 442 height 23
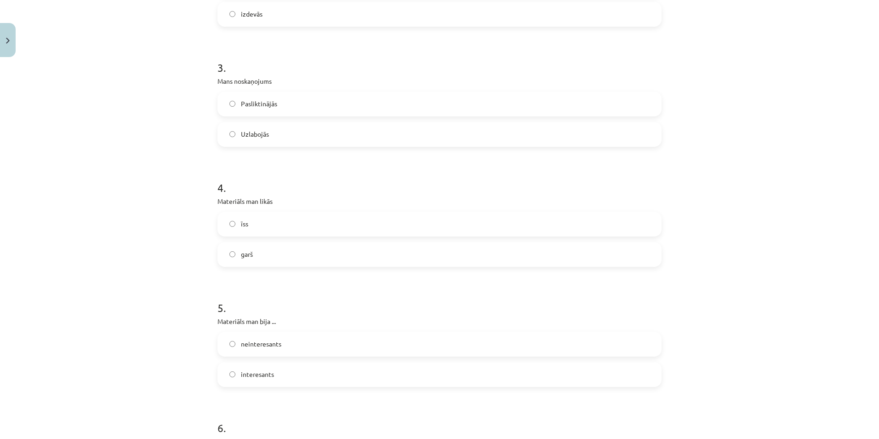
scroll to position [552, 0]
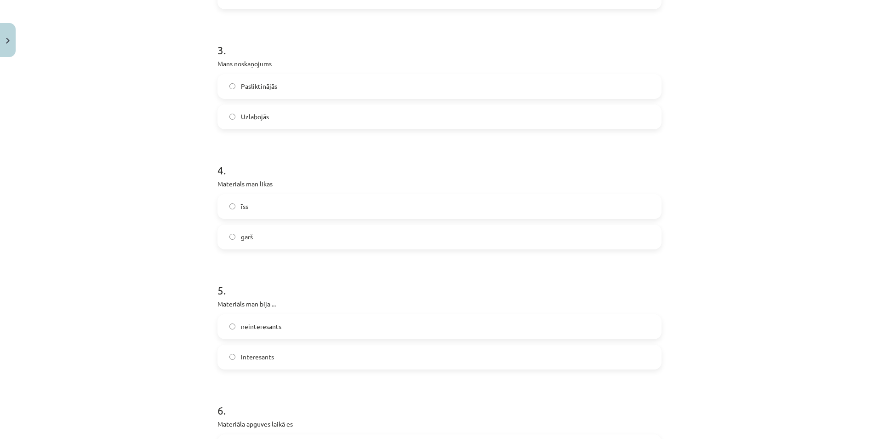
click at [312, 110] on label "Uzlabojās" at bounding box center [439, 116] width 442 height 23
click at [320, 211] on label "īss" at bounding box center [439, 206] width 442 height 23
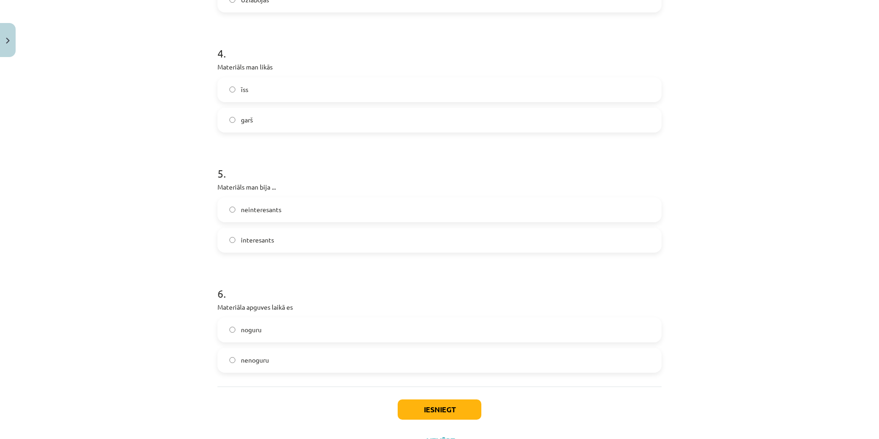
scroll to position [689, 0]
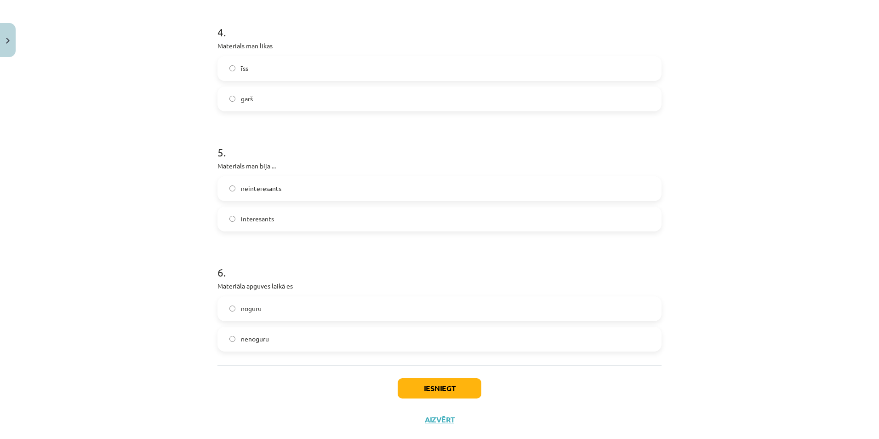
click at [338, 225] on label "interesants" at bounding box center [439, 218] width 442 height 23
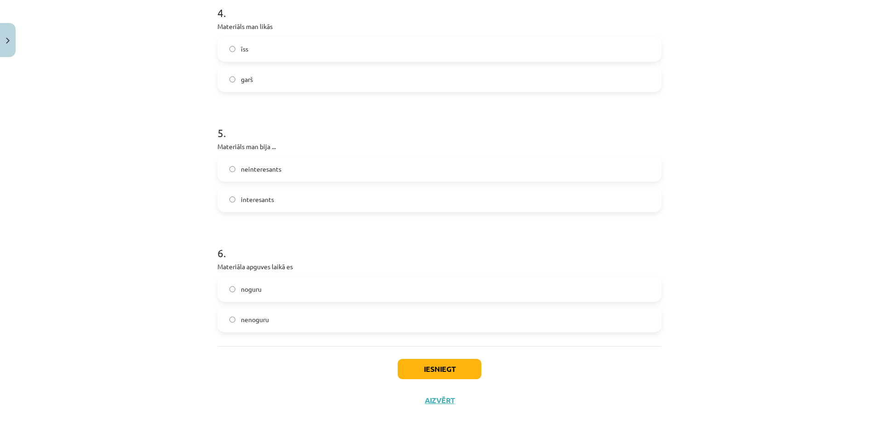
click at [337, 318] on label "nenoguru" at bounding box center [439, 319] width 442 height 23
click at [429, 366] on button "Iesniegt" at bounding box center [440, 369] width 84 height 20
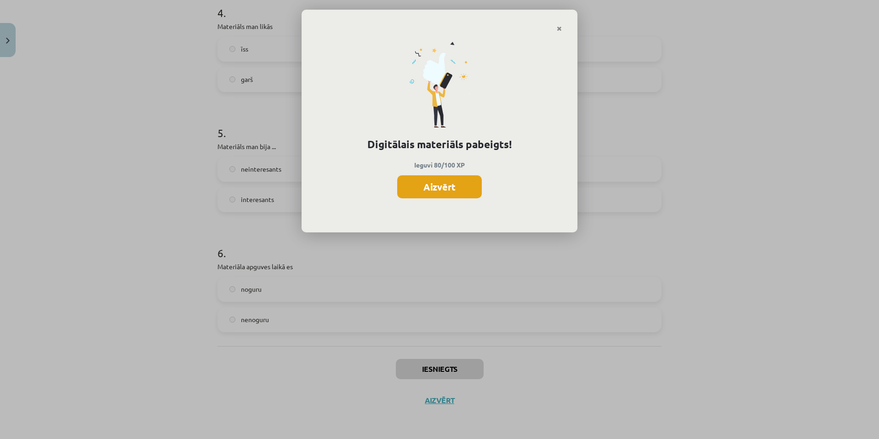
click at [434, 184] on button "Aizvērt" at bounding box center [439, 186] width 85 height 23
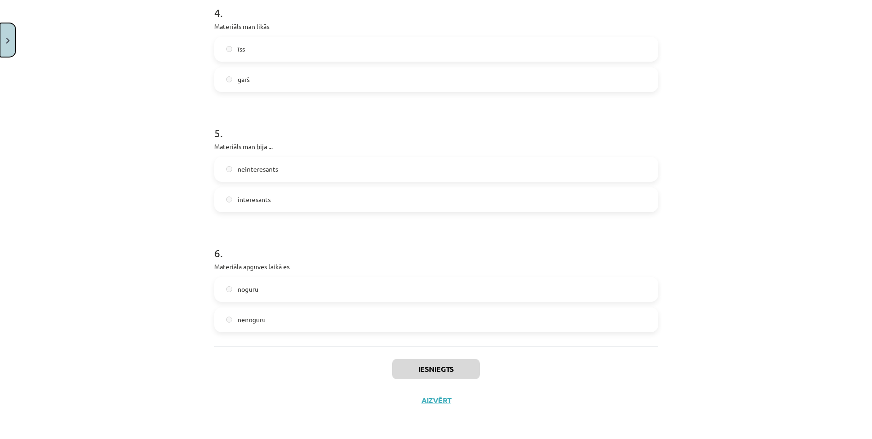
click at [12, 32] on button "Close" at bounding box center [8, 40] width 16 height 34
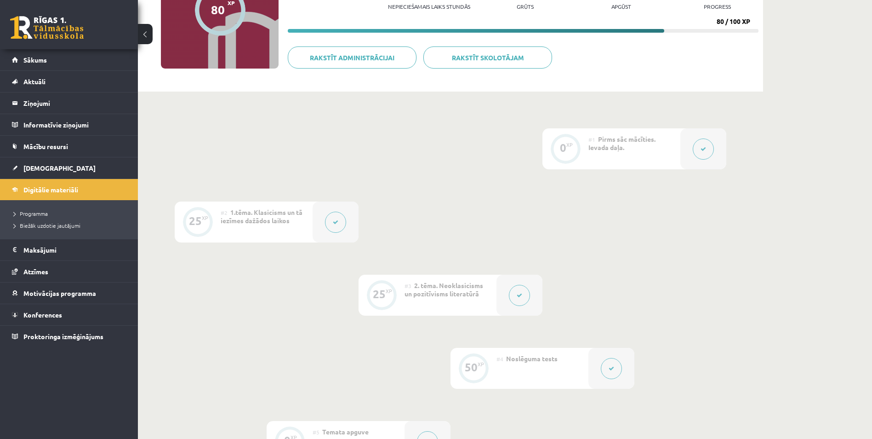
click at [47, 30] on link at bounding box center [47, 27] width 74 height 23
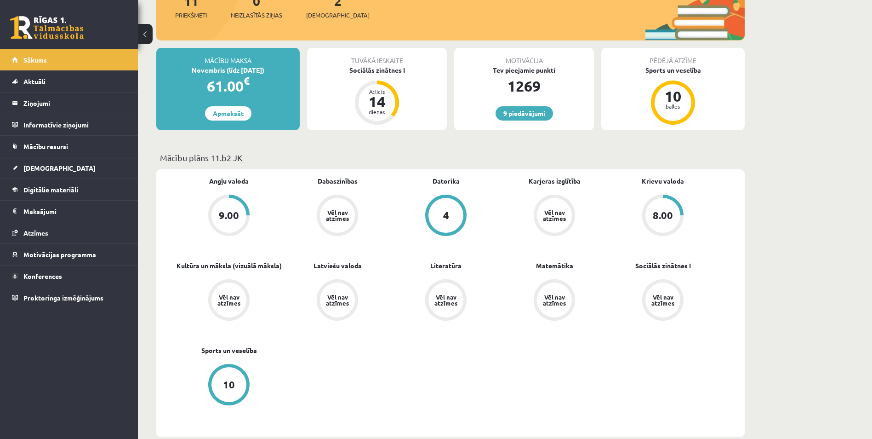
scroll to position [138, 0]
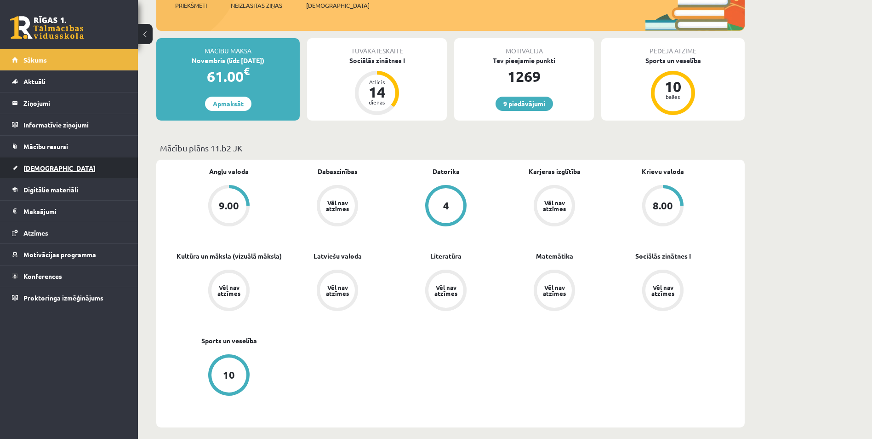
click at [88, 166] on link "[DEMOGRAPHIC_DATA]" at bounding box center [69, 167] width 114 height 21
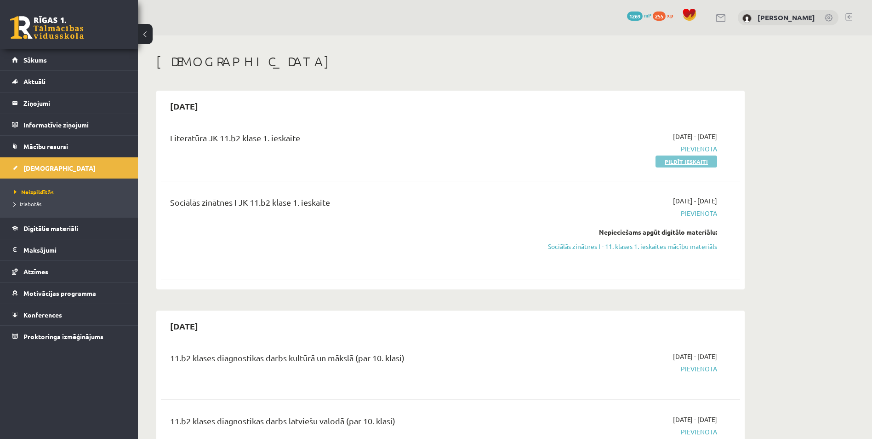
click at [676, 161] on link "Pildīt ieskaiti" at bounding box center [686, 161] width 62 height 12
click at [575, 245] on link "Sociālās zinātnes I - 11. klases 1. ieskaites mācību materiāls" at bounding box center [630, 246] width 173 height 10
